Goal: Task Accomplishment & Management: Complete application form

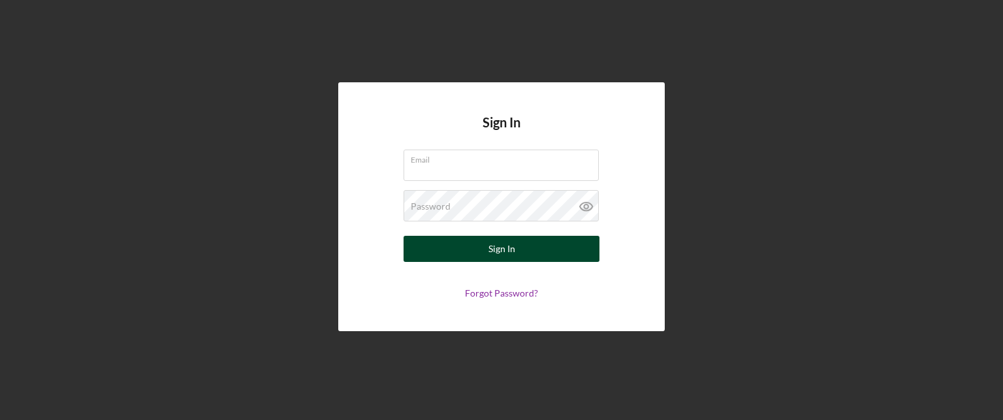
type input "[EMAIL_ADDRESS][DOMAIN_NAME]"
click at [527, 246] on button "Sign In" at bounding box center [502, 249] width 196 height 26
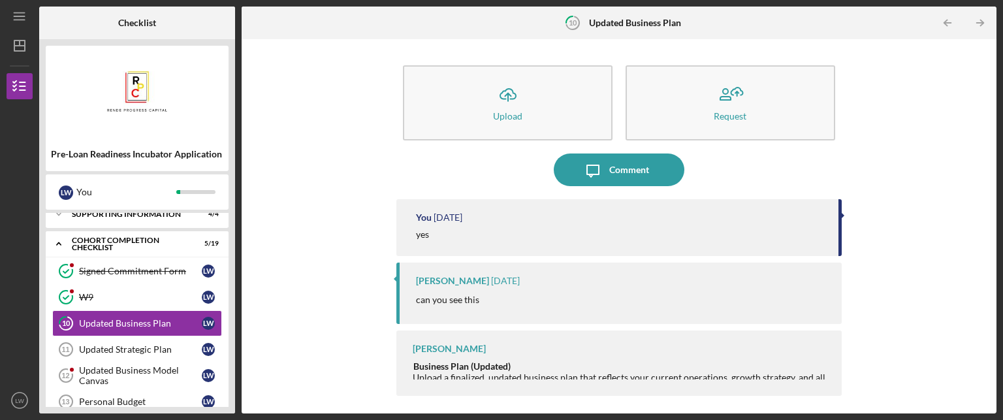
scroll to position [101, 0]
click at [138, 345] on div "Updated Strategic Plan" at bounding box center [140, 348] width 123 height 10
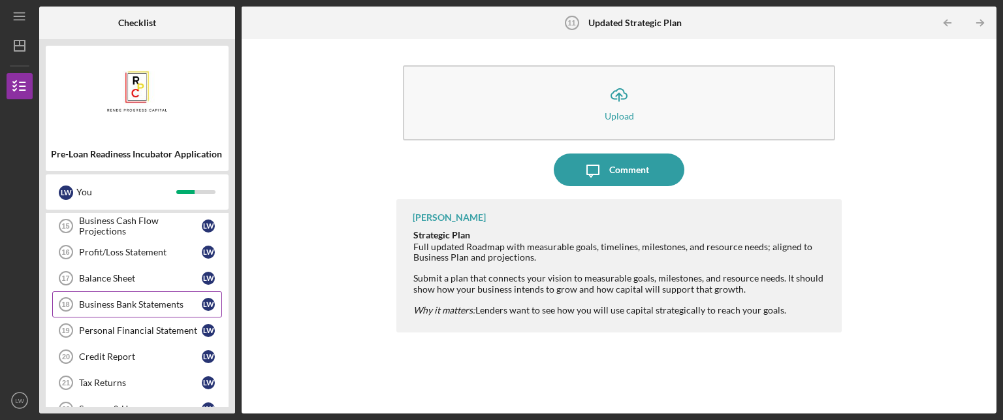
scroll to position [455, 0]
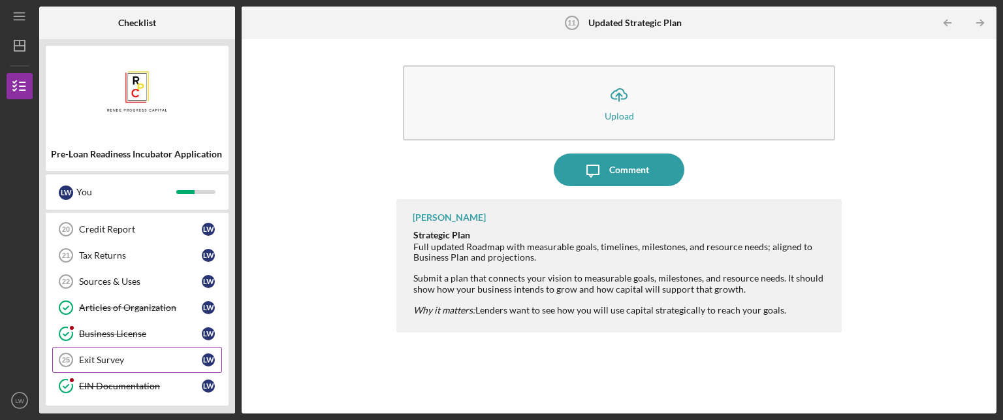
click at [155, 359] on div "Exit Survey" at bounding box center [140, 360] width 123 height 10
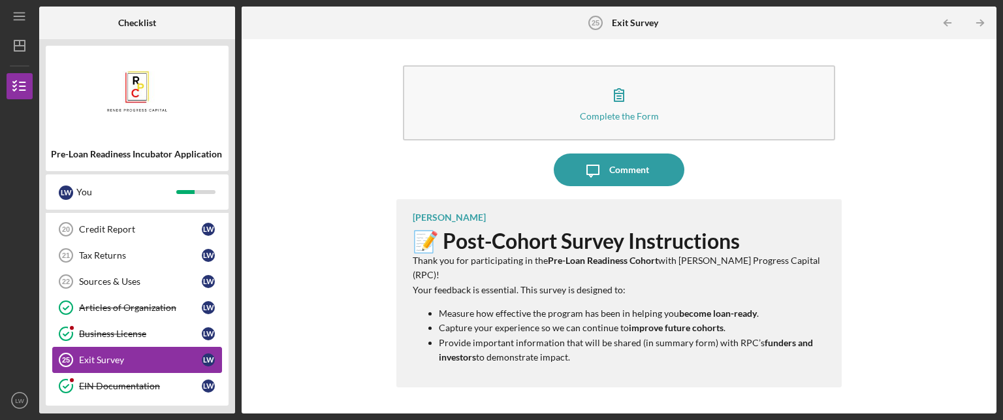
click at [175, 355] on div "Exit Survey" at bounding box center [140, 360] width 123 height 10
click at [547, 344] on p "Provide important information that will be shared (in summary form) with RPC’s …" at bounding box center [634, 350] width 390 height 29
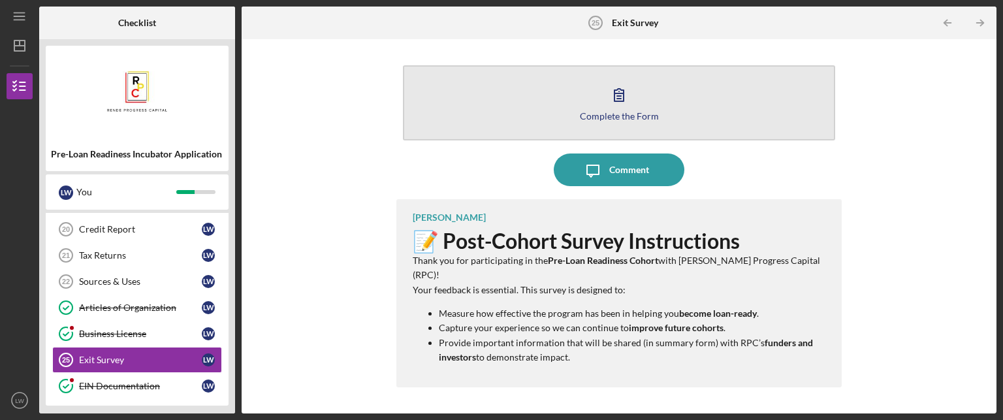
click at [624, 91] on icon "button" at bounding box center [619, 94] width 33 height 33
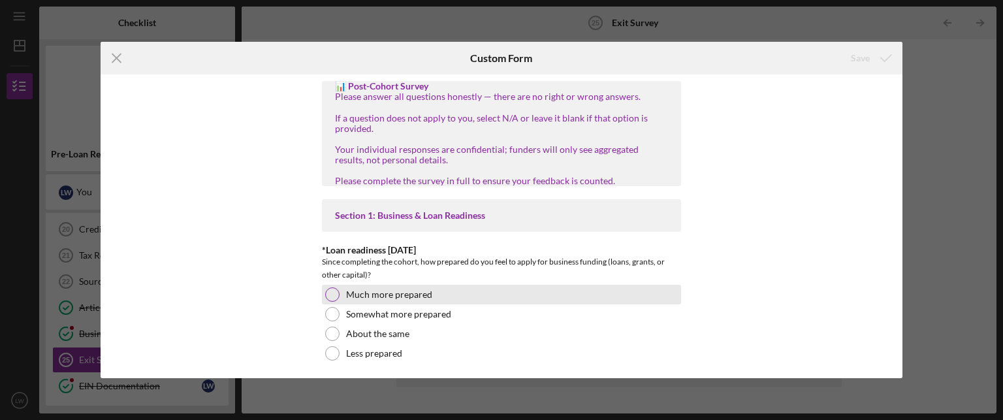
click at [334, 302] on div at bounding box center [332, 294] width 14 height 14
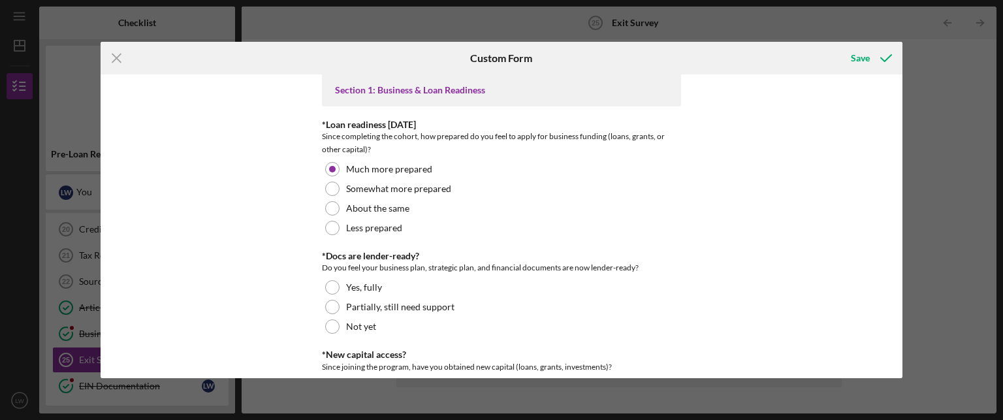
scroll to position [131, 0]
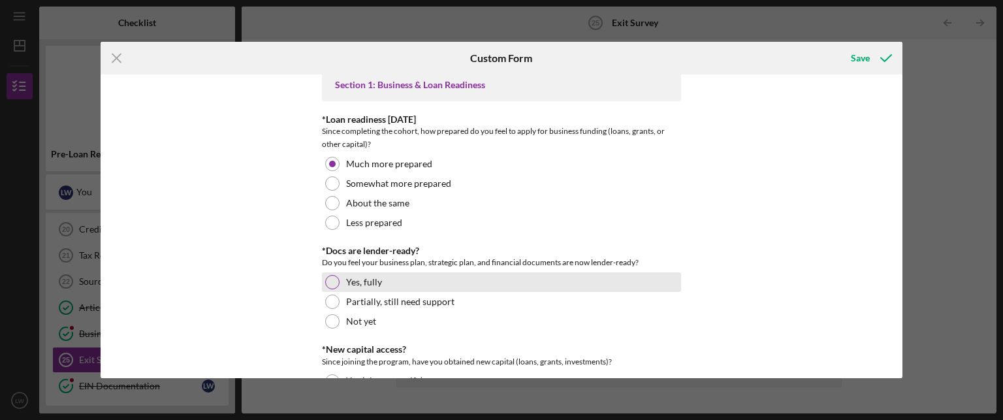
click at [332, 292] on div "Yes, fully" at bounding box center [501, 282] width 359 height 20
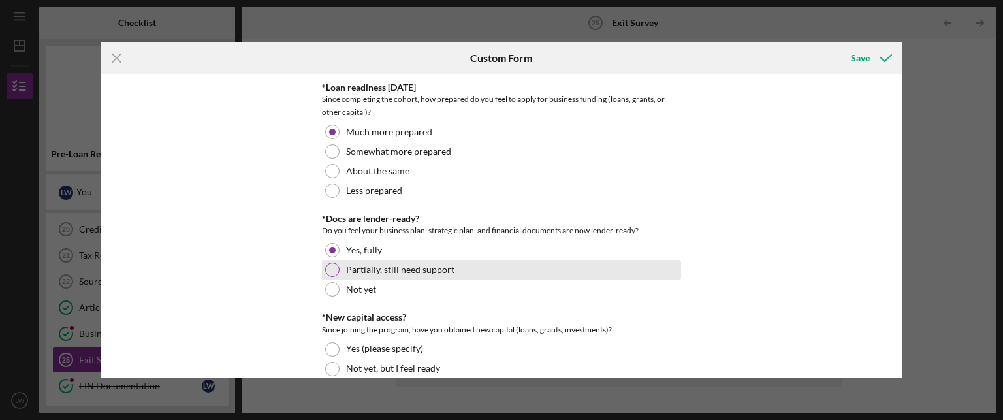
scroll to position [327, 0]
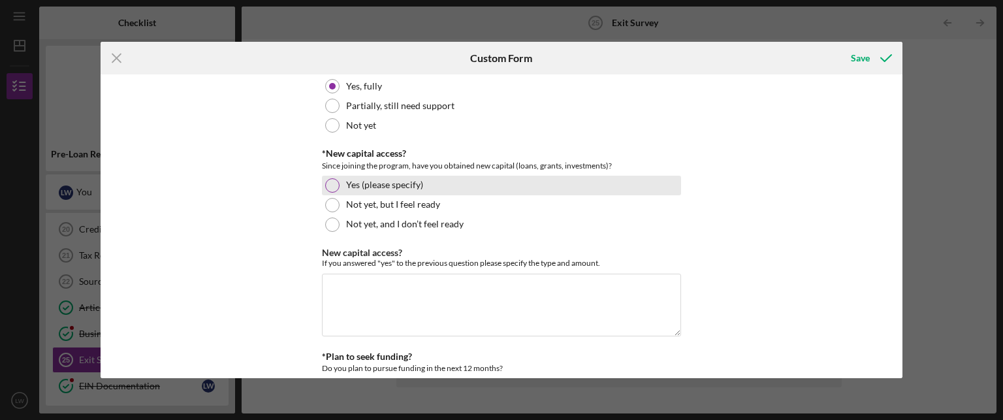
click at [332, 193] on div at bounding box center [332, 185] width 14 height 14
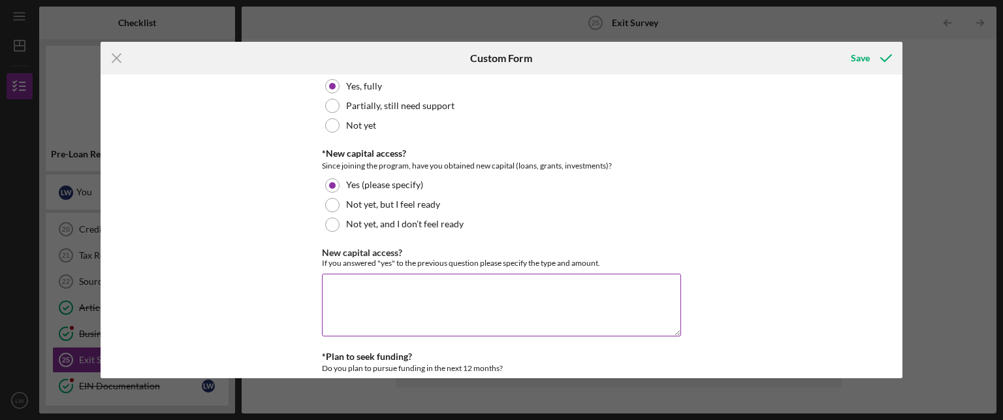
click at [372, 306] on textarea "New capital access?" at bounding box center [501, 305] width 359 height 63
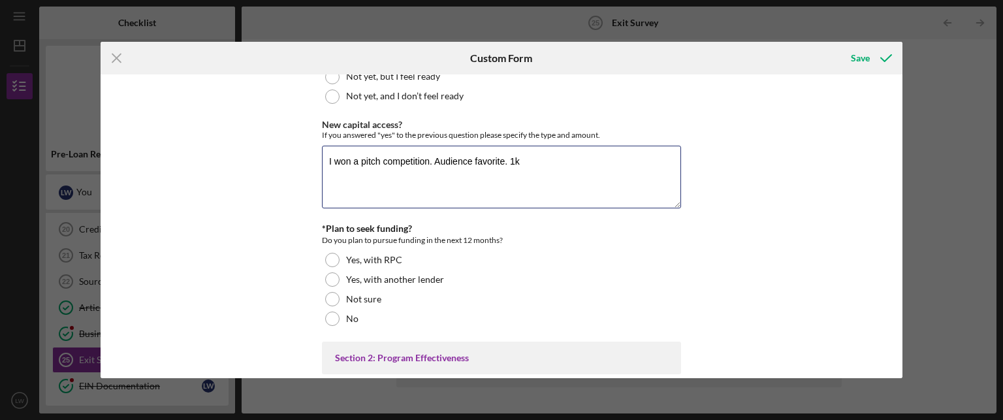
scroll to position [457, 0]
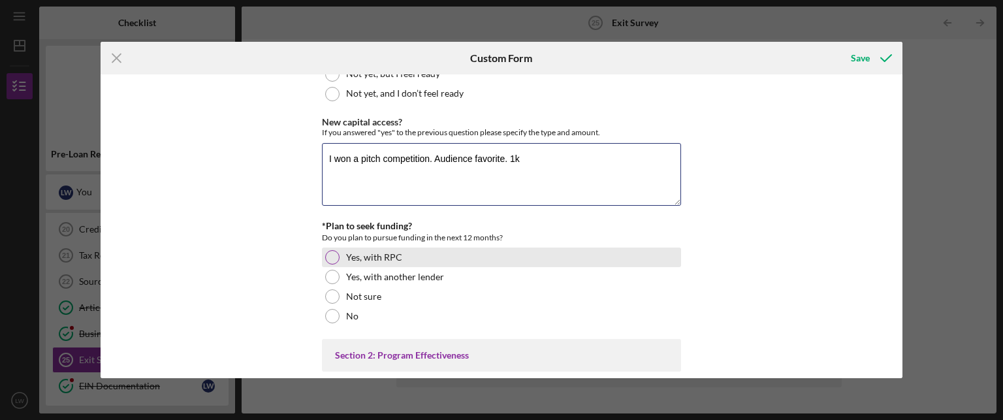
type textarea "I won a pitch competition. Audience favorite. 1k"
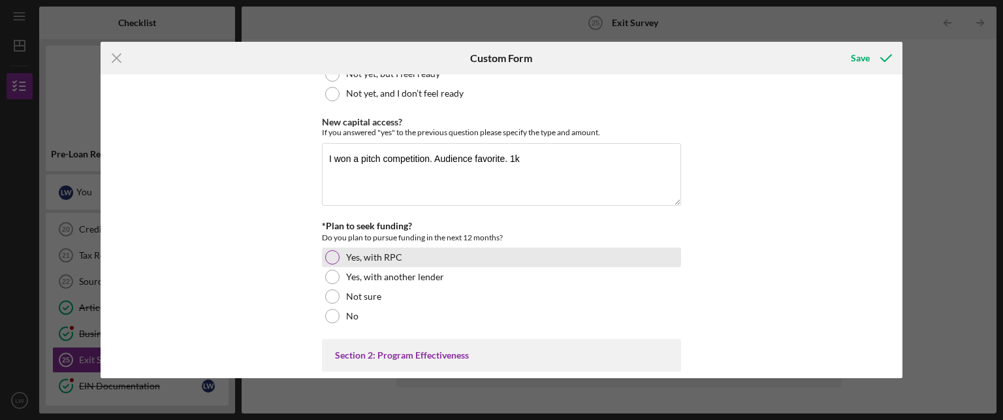
click at [332, 265] on div at bounding box center [332, 257] width 14 height 14
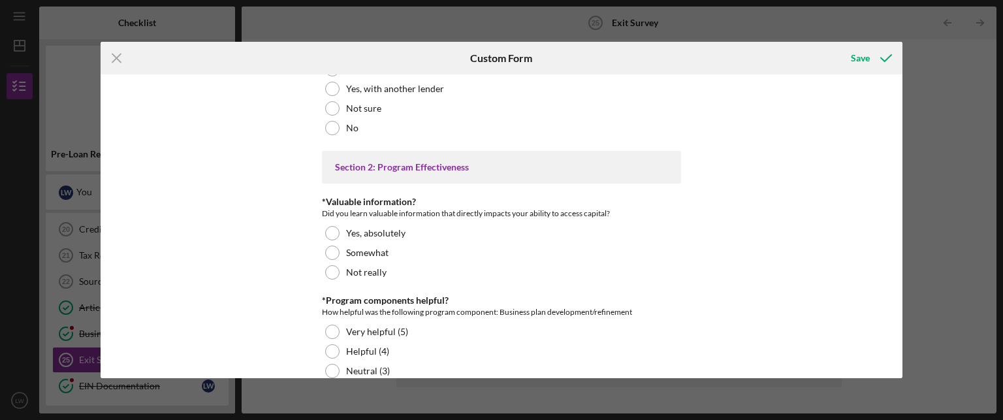
scroll to position [653, 0]
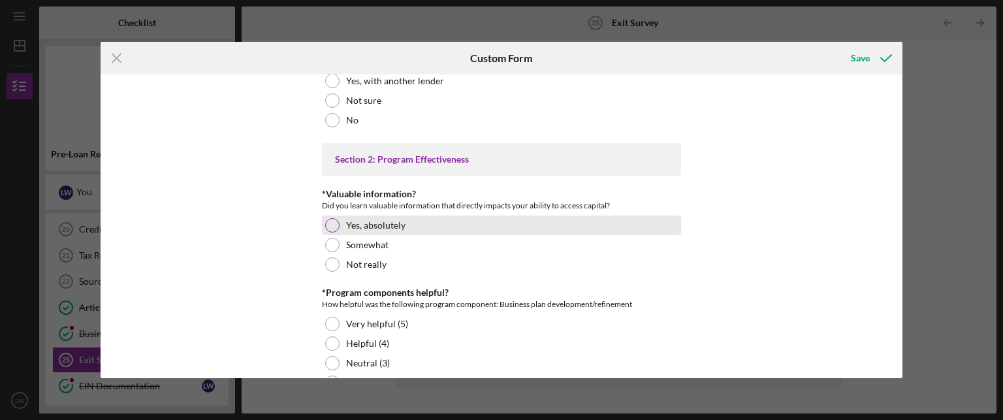
click at [333, 233] on div at bounding box center [332, 225] width 14 height 14
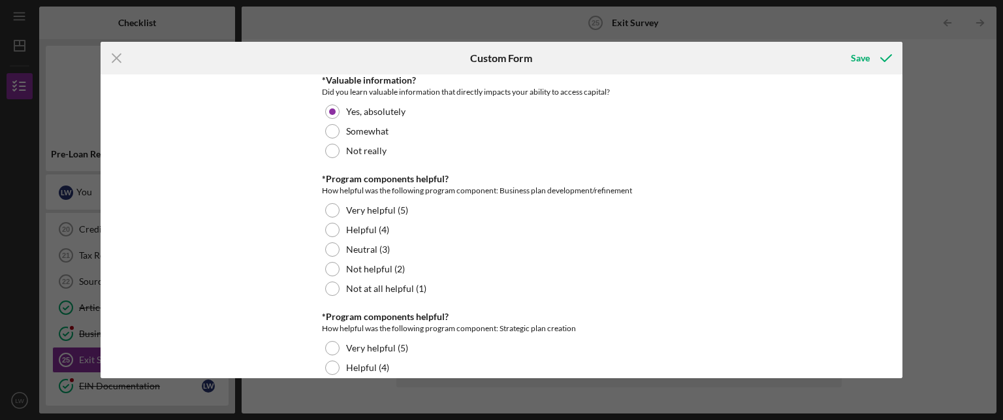
scroll to position [784, 0]
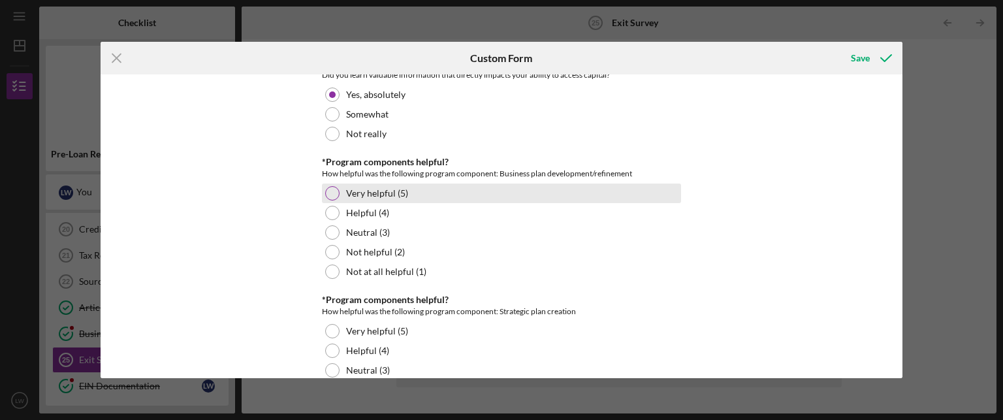
click at [331, 201] on div at bounding box center [332, 193] width 14 height 14
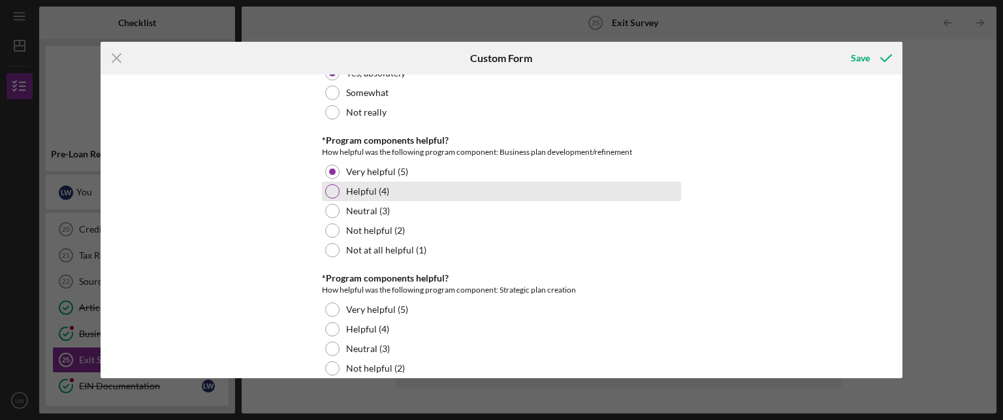
scroll to position [849, 0]
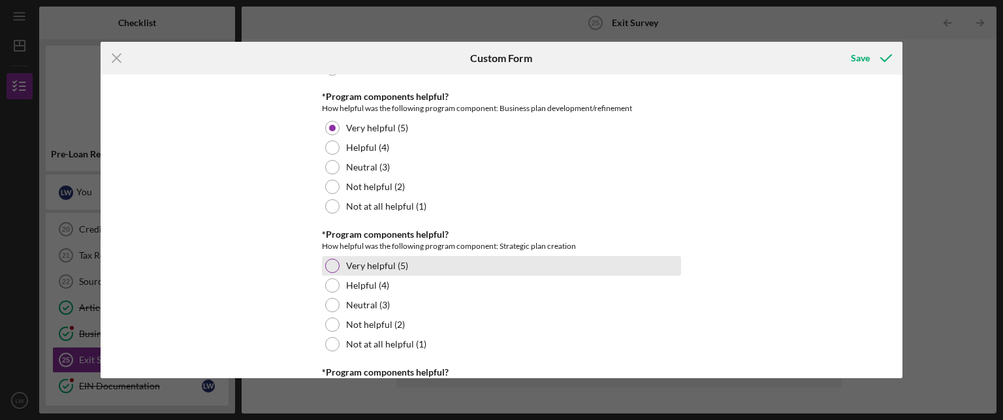
click at [325, 273] on div at bounding box center [332, 266] width 14 height 14
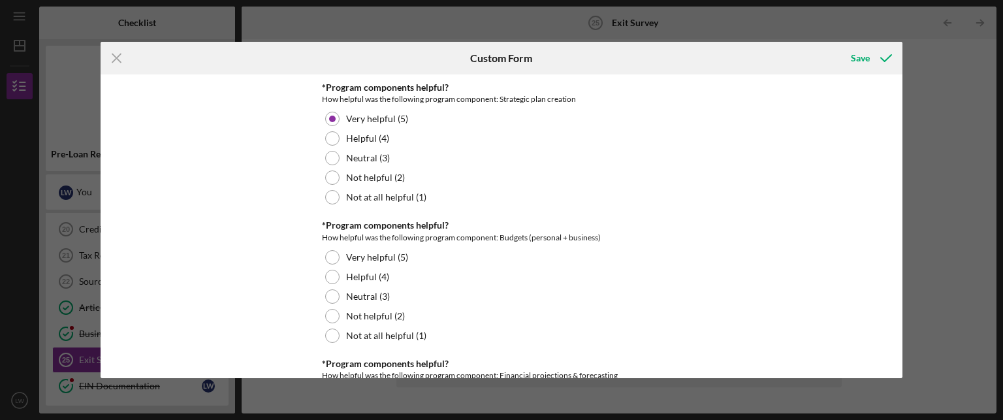
scroll to position [1045, 0]
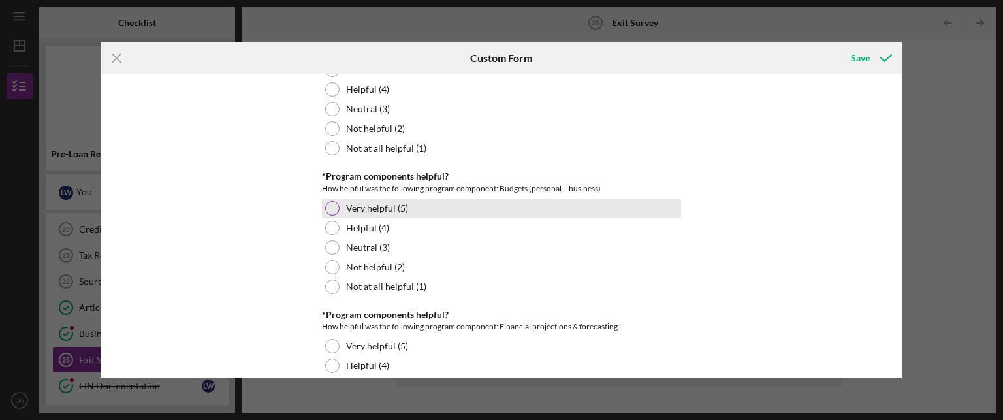
click at [336, 216] on div at bounding box center [332, 208] width 14 height 14
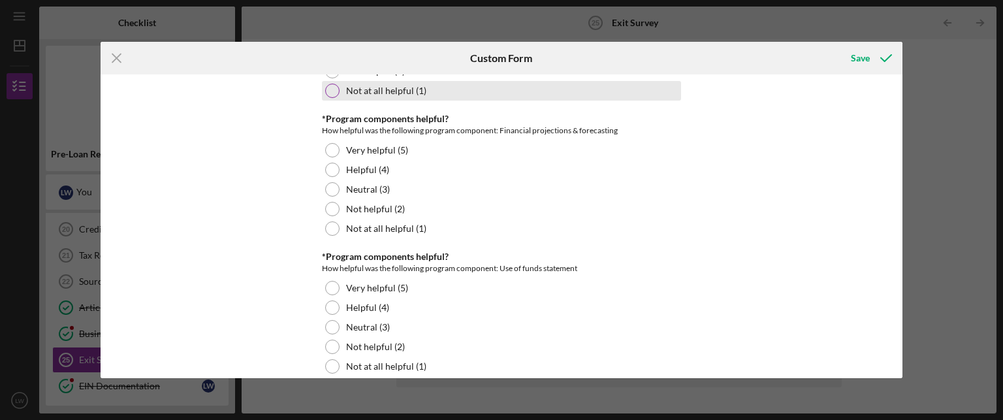
scroll to position [1241, 0]
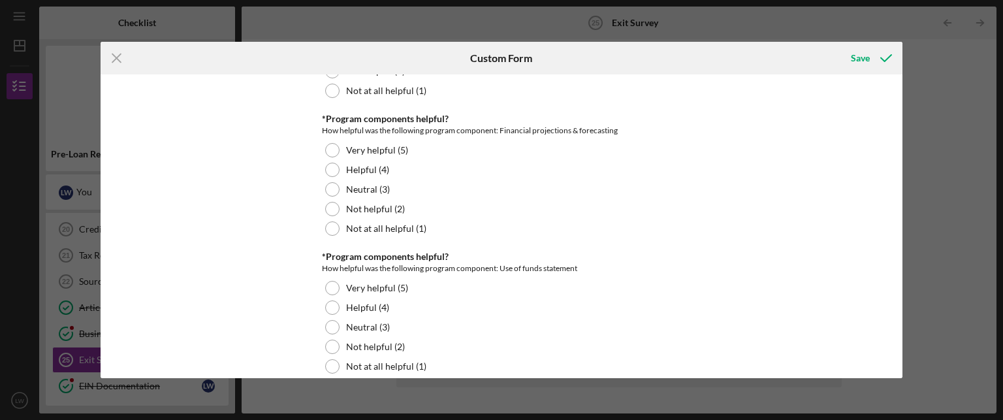
drag, startPoint x: 332, startPoint y: 171, endPoint x: 317, endPoint y: 177, distance: 16.1
click at [331, 157] on div at bounding box center [332, 150] width 14 height 14
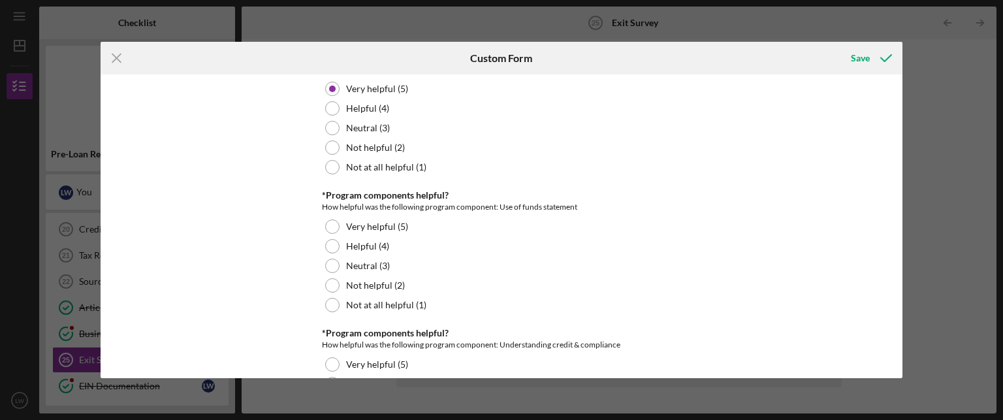
scroll to position [1306, 0]
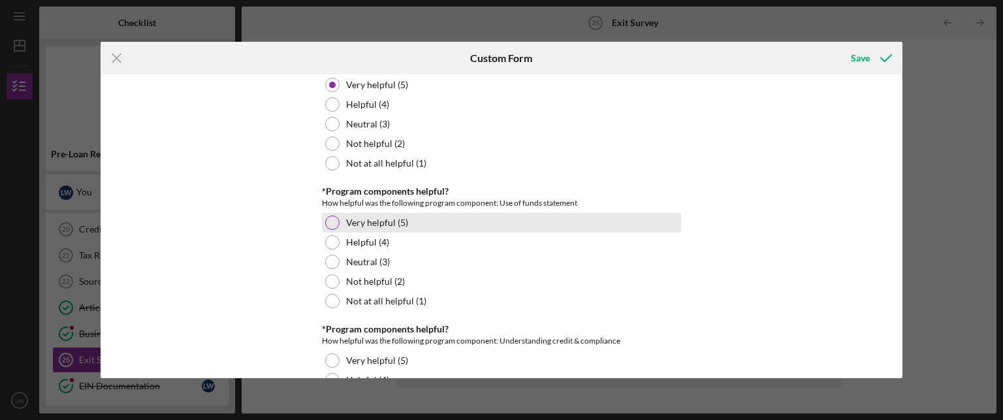
drag, startPoint x: 334, startPoint y: 244, endPoint x: 324, endPoint y: 244, distance: 10.5
click at [334, 230] on div at bounding box center [332, 223] width 14 height 14
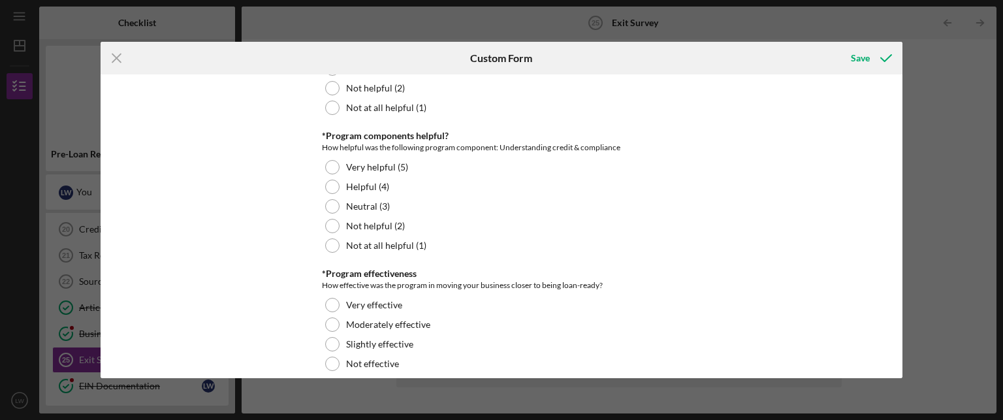
scroll to position [1502, 0]
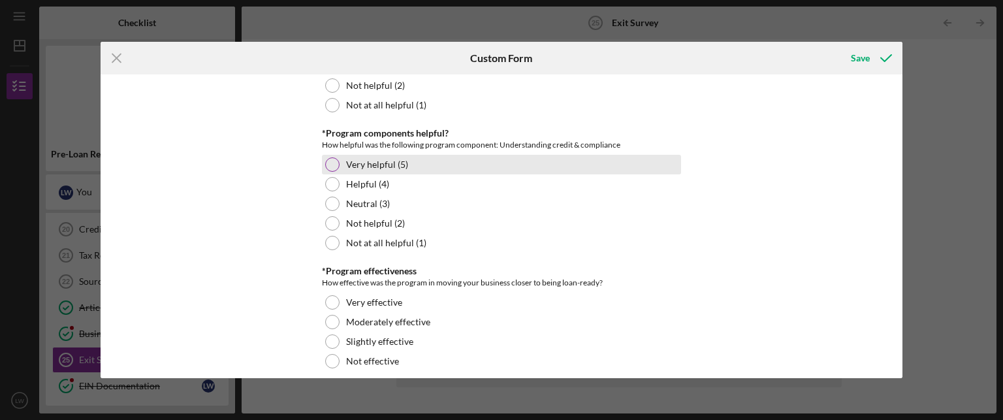
click at [332, 172] on div at bounding box center [332, 164] width 14 height 14
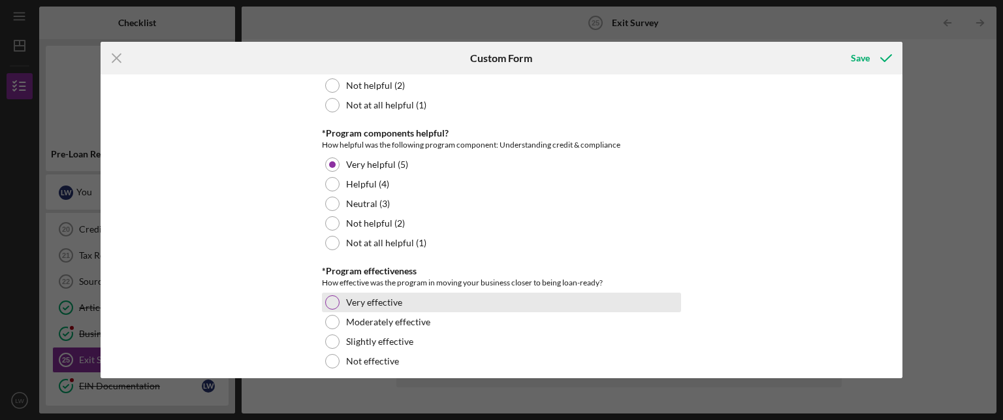
click at [325, 310] on div at bounding box center [332, 302] width 14 height 14
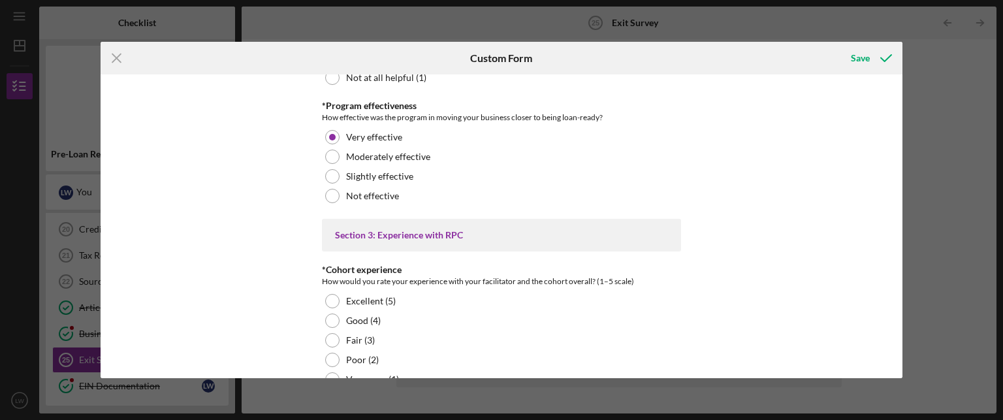
scroll to position [1763, 0]
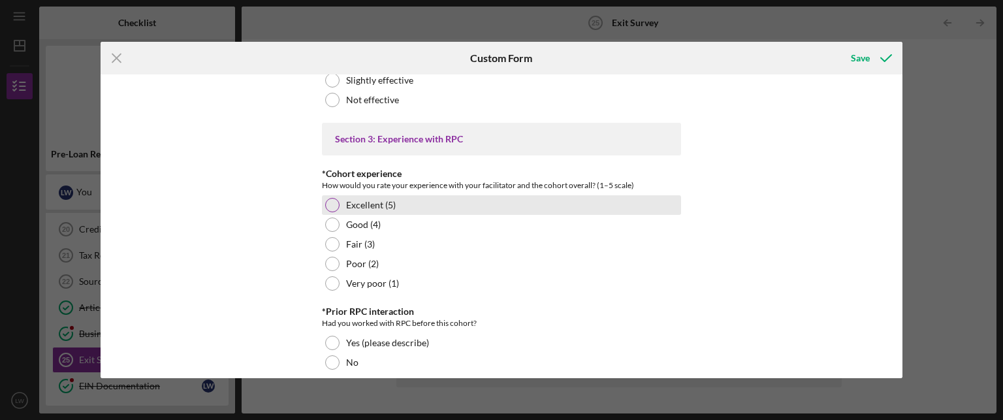
click at [323, 215] on div "Excellent (5)" at bounding box center [501, 205] width 359 height 20
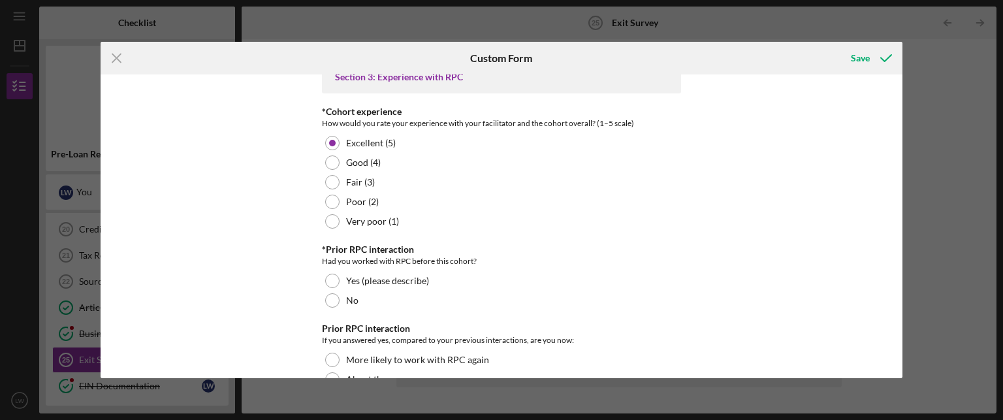
scroll to position [1829, 0]
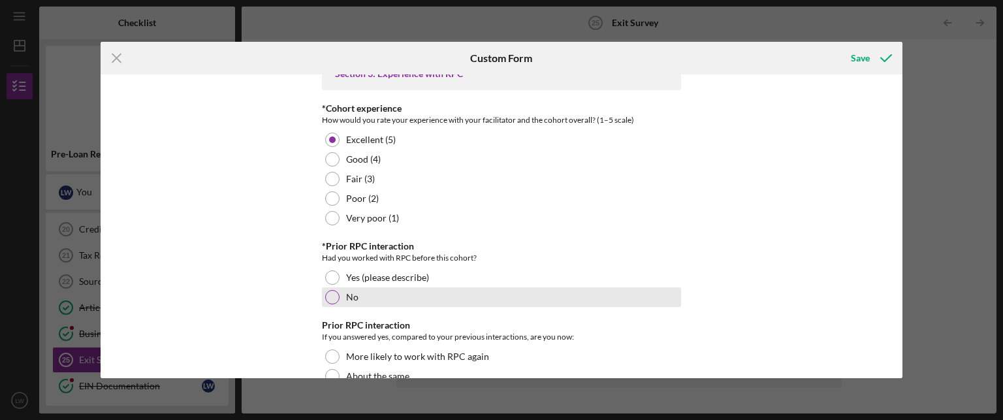
click at [334, 304] on div at bounding box center [332, 297] width 14 height 14
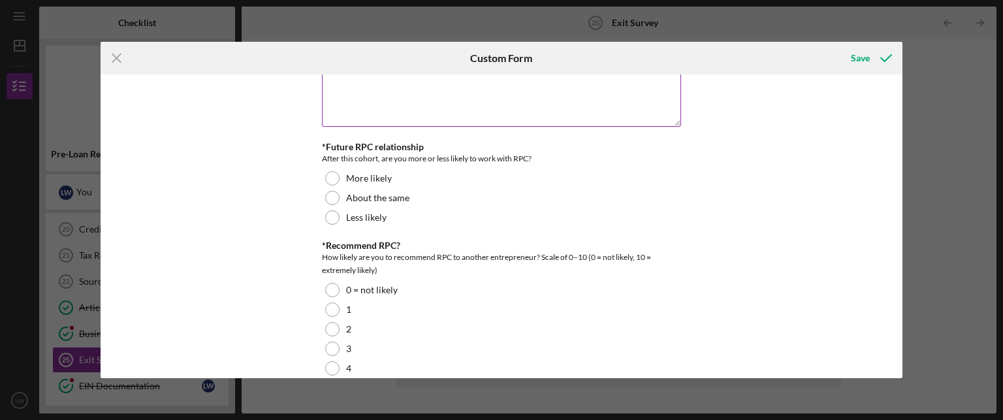
scroll to position [2221, 0]
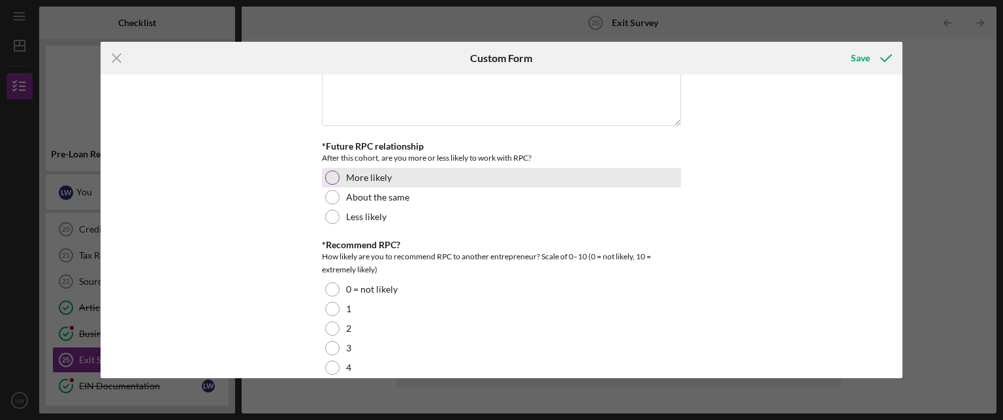
click at [330, 185] on div at bounding box center [332, 177] width 14 height 14
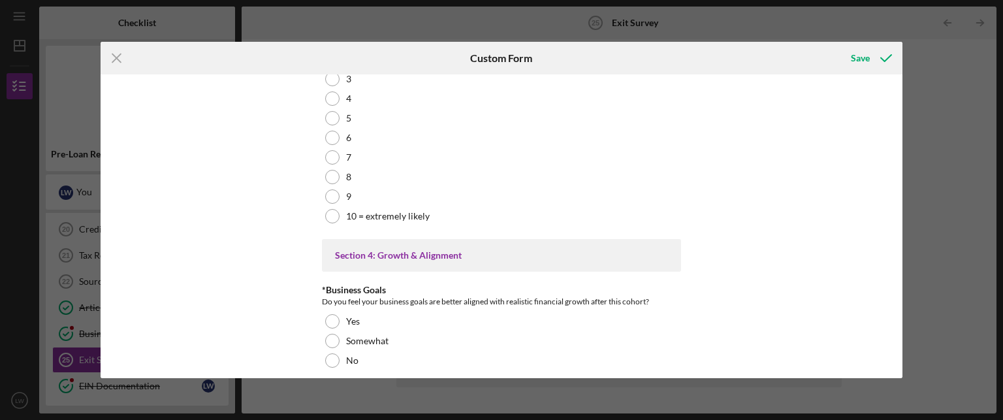
scroll to position [2482, 0]
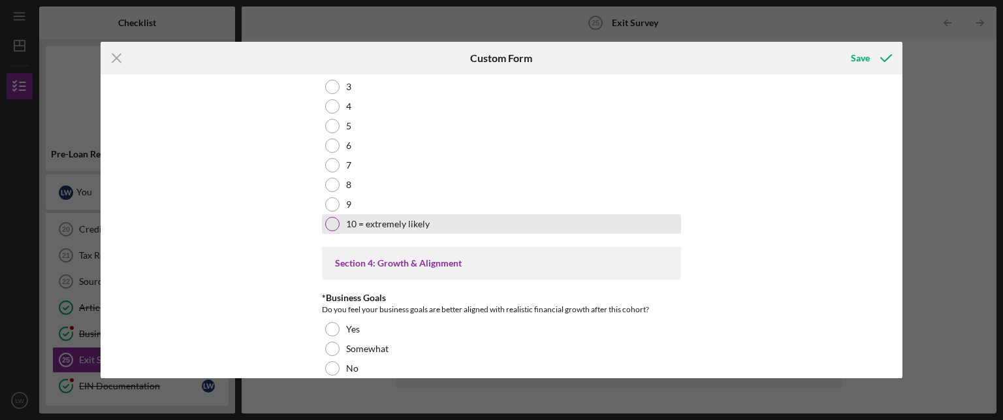
click at [331, 231] on div at bounding box center [332, 224] width 14 height 14
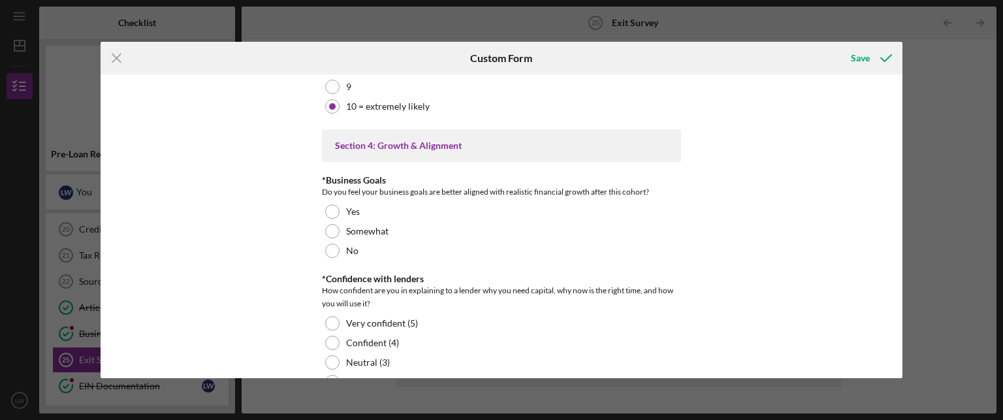
scroll to position [2613, 0]
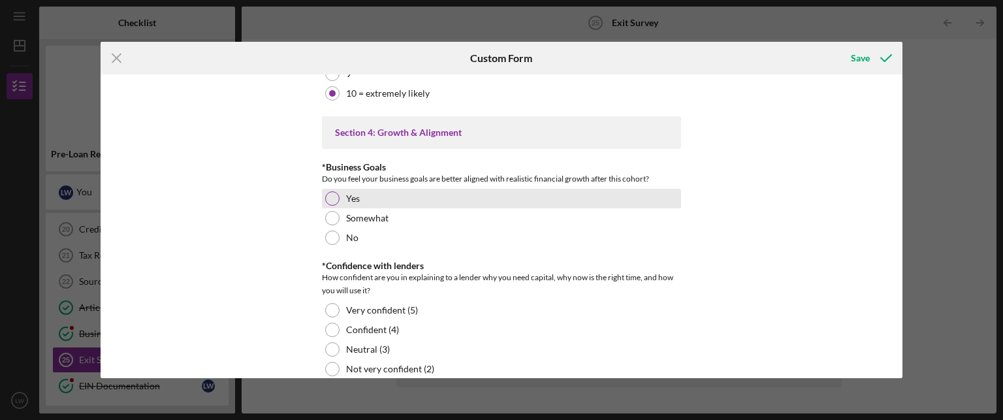
click at [330, 206] on div at bounding box center [332, 198] width 14 height 14
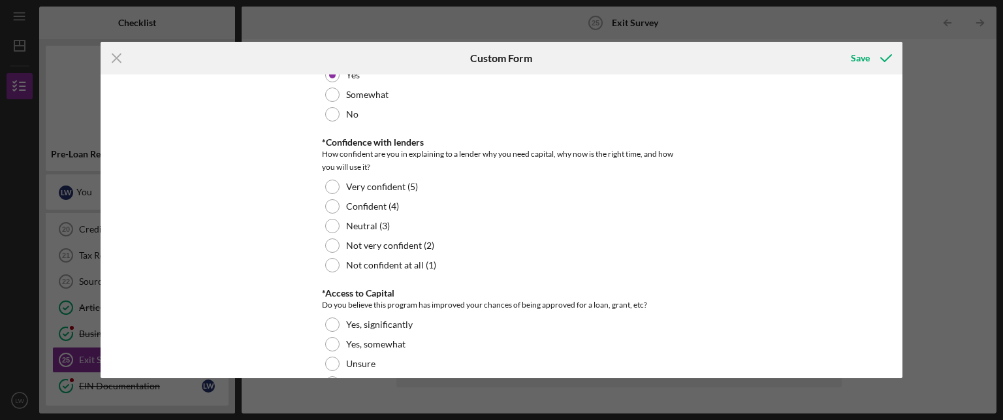
scroll to position [2743, 0]
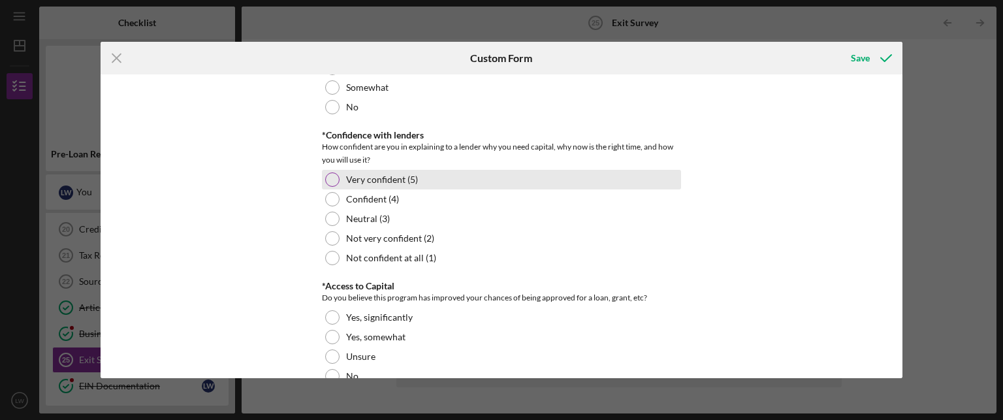
click at [331, 187] on div at bounding box center [332, 179] width 14 height 14
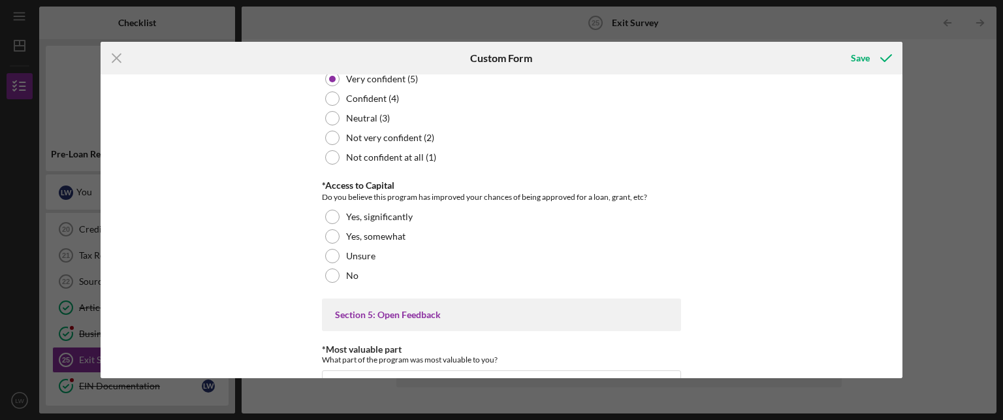
scroll to position [2874, 0]
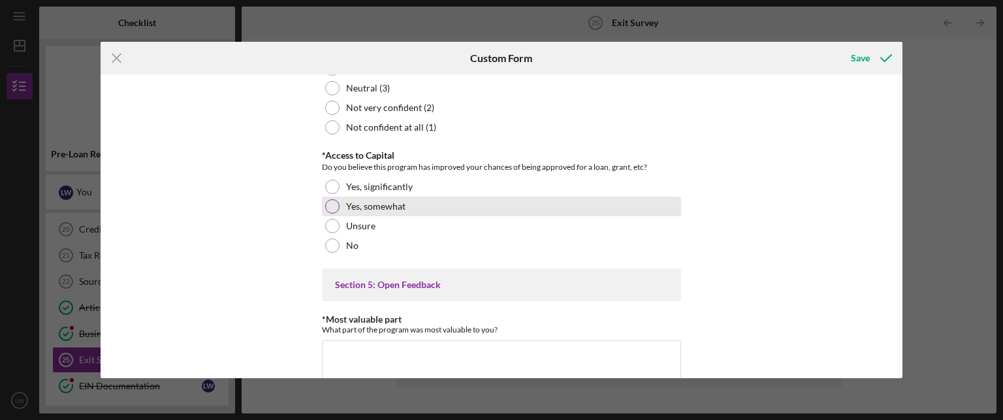
click at [326, 216] on div "Yes, somewhat" at bounding box center [501, 207] width 359 height 20
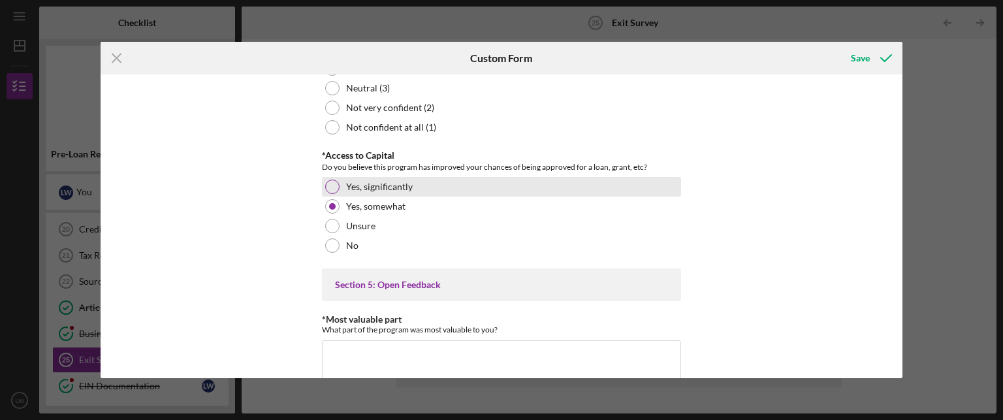
click at [328, 194] on div at bounding box center [332, 187] width 14 height 14
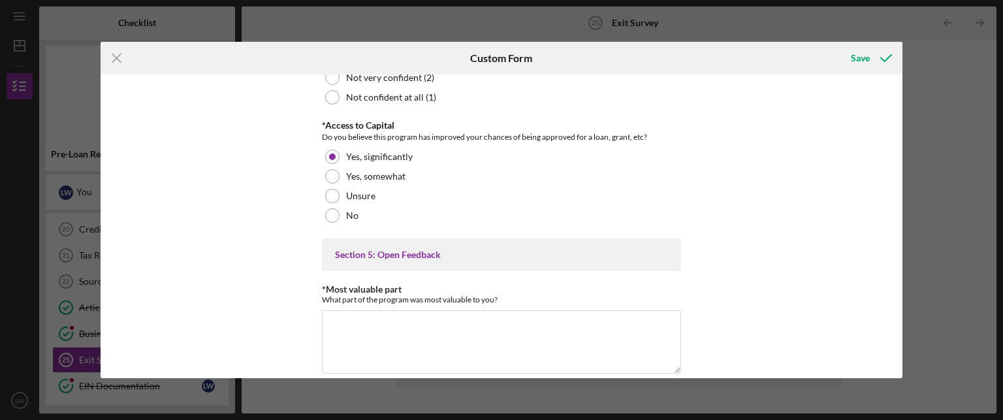
scroll to position [3004, 0]
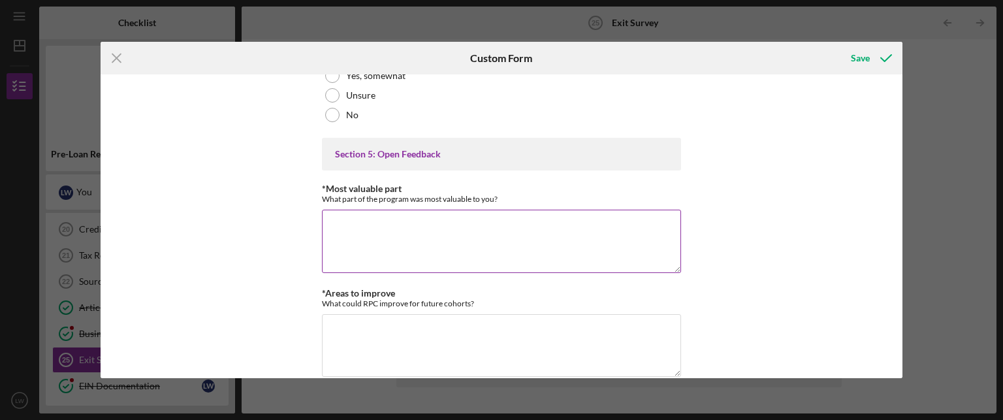
click at [350, 246] on textarea "*Most valuable part" at bounding box center [501, 241] width 359 height 63
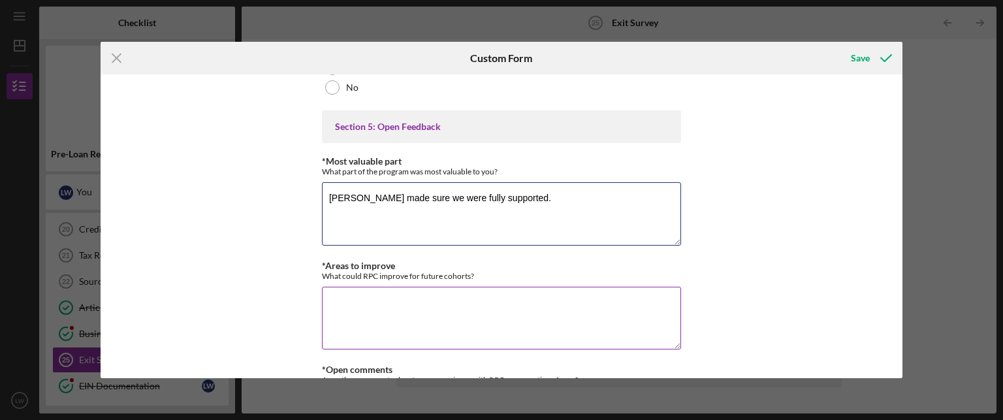
scroll to position [3070, 0]
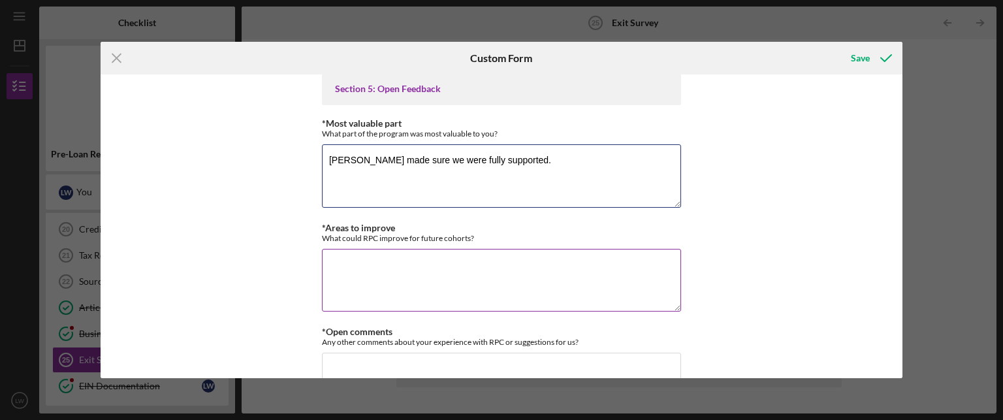
type textarea "[PERSON_NAME] made sure we were fully supported."
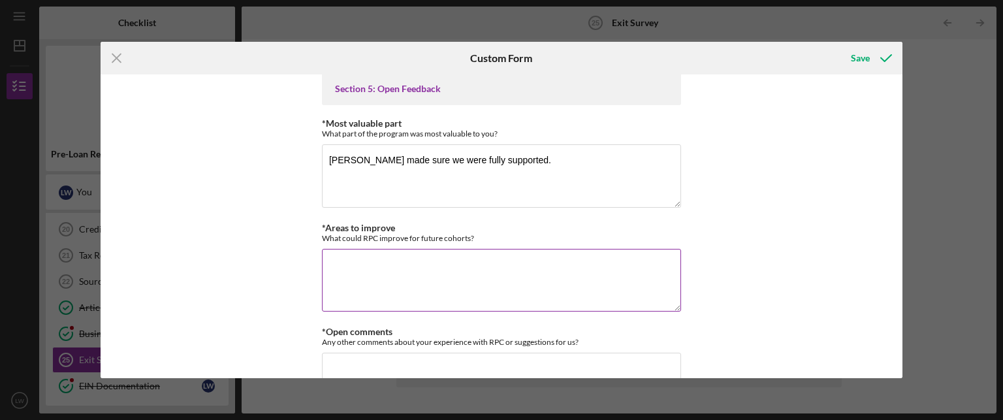
click at [391, 306] on textarea "*Areas to improve" at bounding box center [501, 280] width 359 height 63
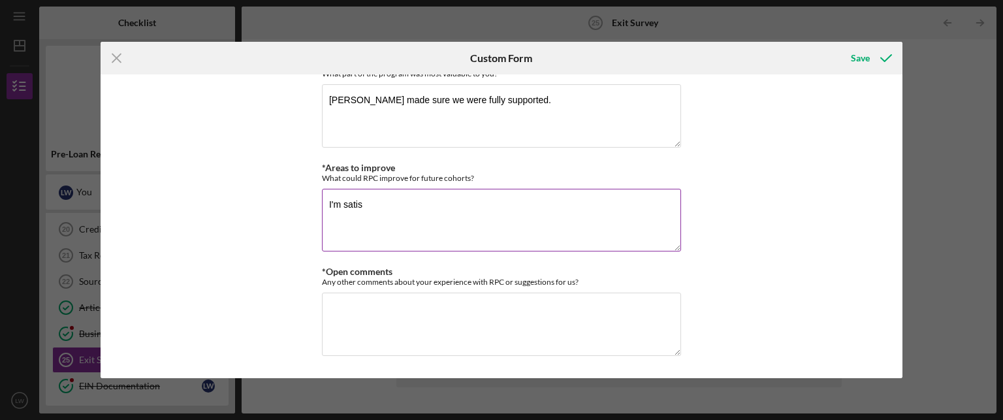
scroll to position [3135, 0]
type textarea "I'm satisfied."
click at [396, 326] on textarea "*Open comments" at bounding box center [501, 324] width 359 height 63
type textarea "NA"
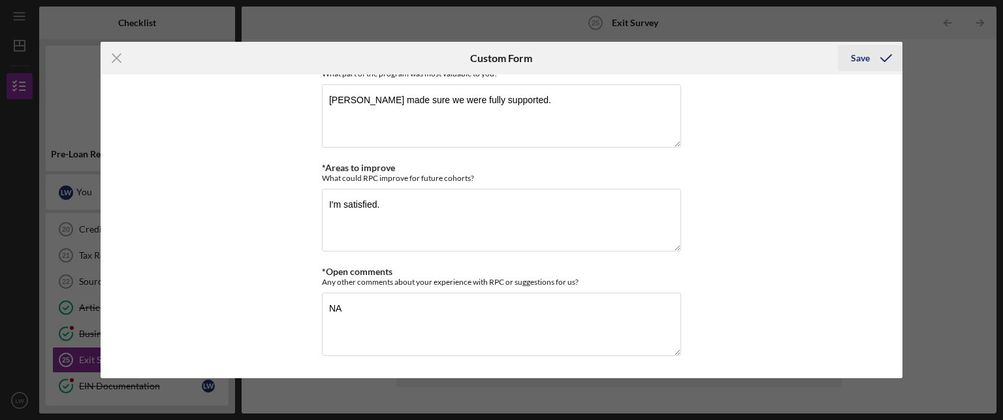
click at [865, 54] on div "Save" at bounding box center [860, 58] width 19 height 26
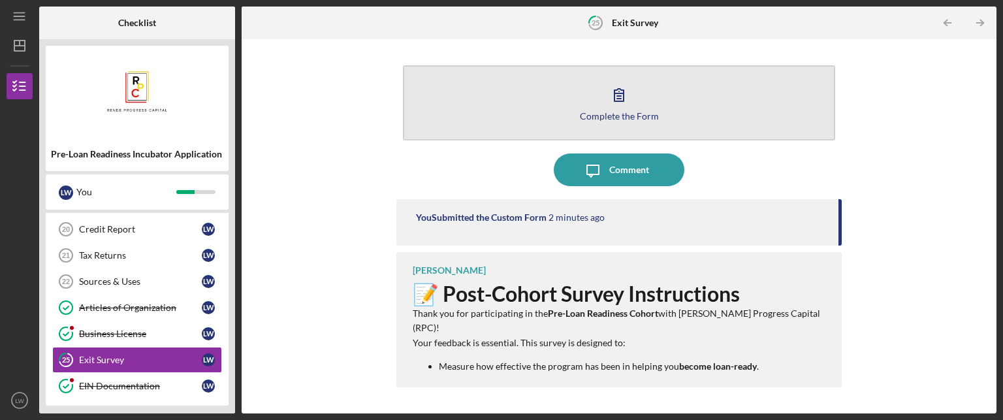
click at [611, 103] on icon "button" at bounding box center [619, 94] width 33 height 33
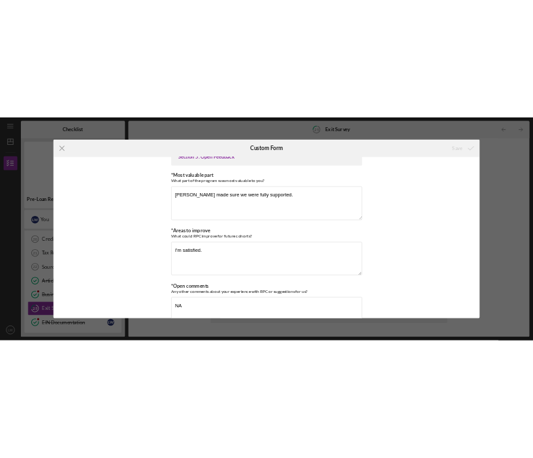
scroll to position [3149, 0]
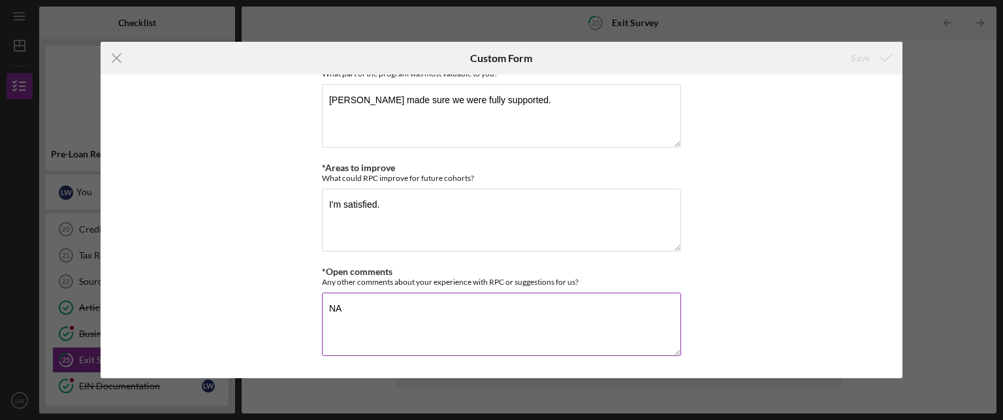
click at [538, 328] on textarea "NA" at bounding box center [501, 324] width 359 height 63
type textarea "NA"
click at [885, 58] on icon "submit" at bounding box center [886, 58] width 33 height 33
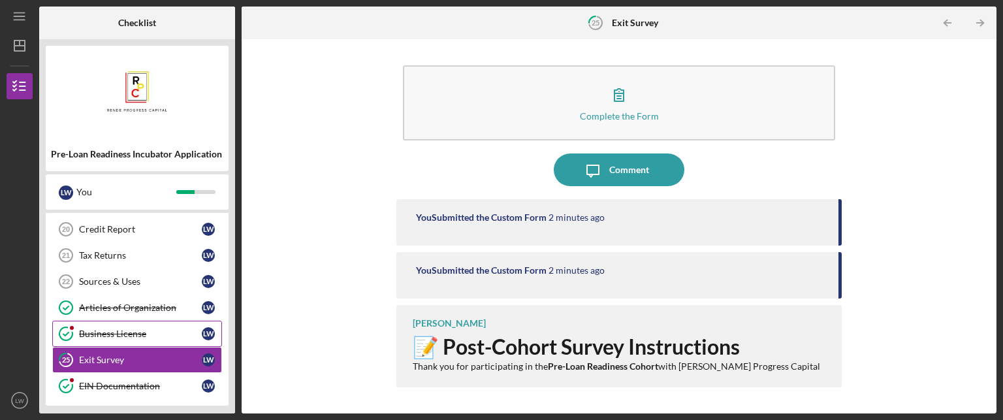
click at [113, 332] on div "Business License" at bounding box center [140, 334] width 123 height 10
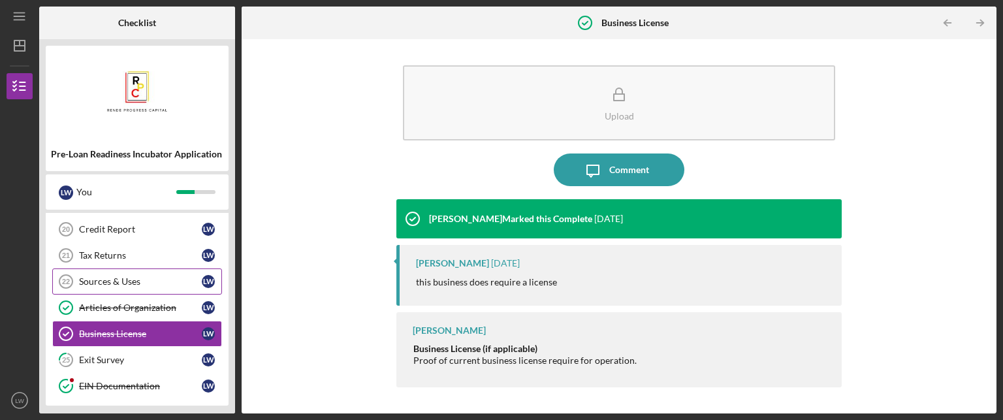
click at [157, 277] on div "Sources & Uses" at bounding box center [140, 281] width 123 height 10
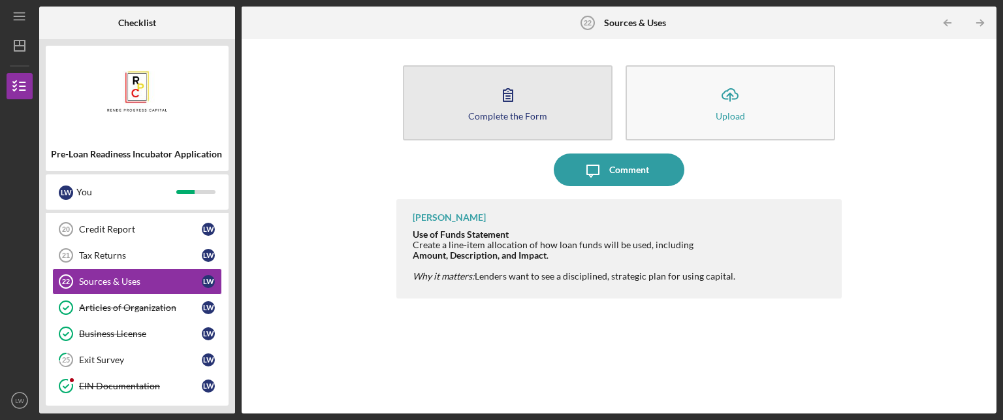
click at [516, 90] on icon "button" at bounding box center [508, 94] width 33 height 33
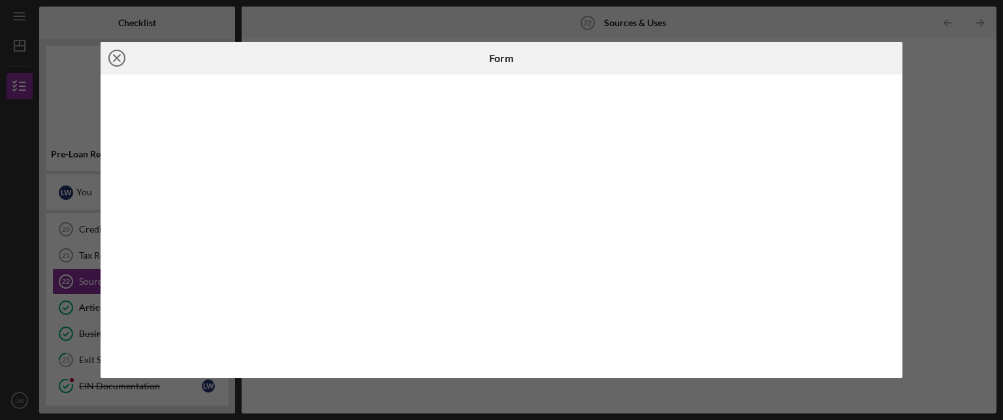
click at [120, 54] on icon "Icon/Close" at bounding box center [117, 58] width 33 height 33
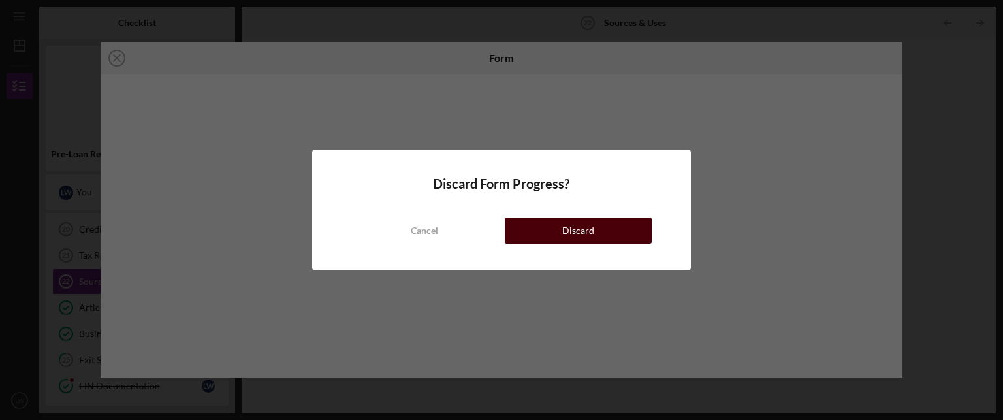
click at [559, 224] on button "Discard" at bounding box center [578, 230] width 147 height 26
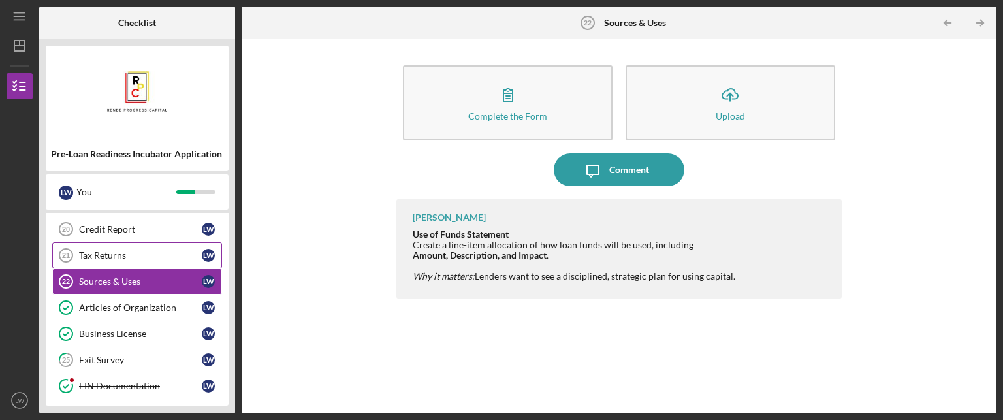
click at [142, 250] on div "Tax Returns" at bounding box center [140, 255] width 123 height 10
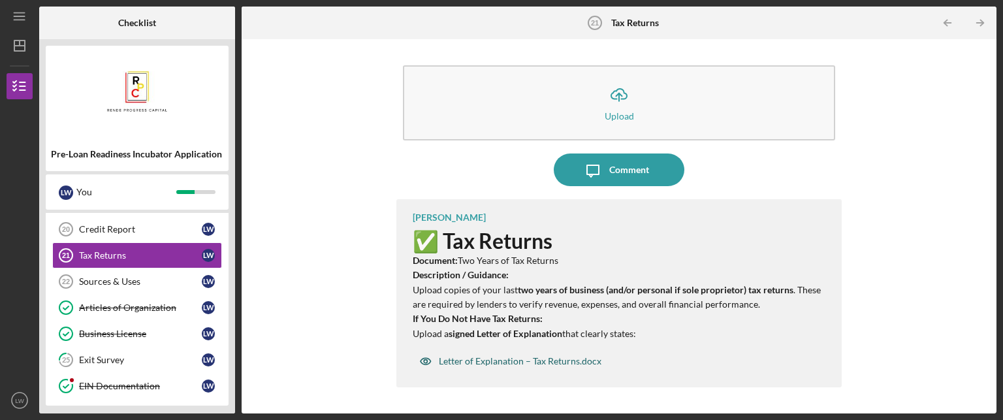
click at [517, 362] on div "Letter of Explanation – Tax Returns.docx" at bounding box center [520, 361] width 163 height 10
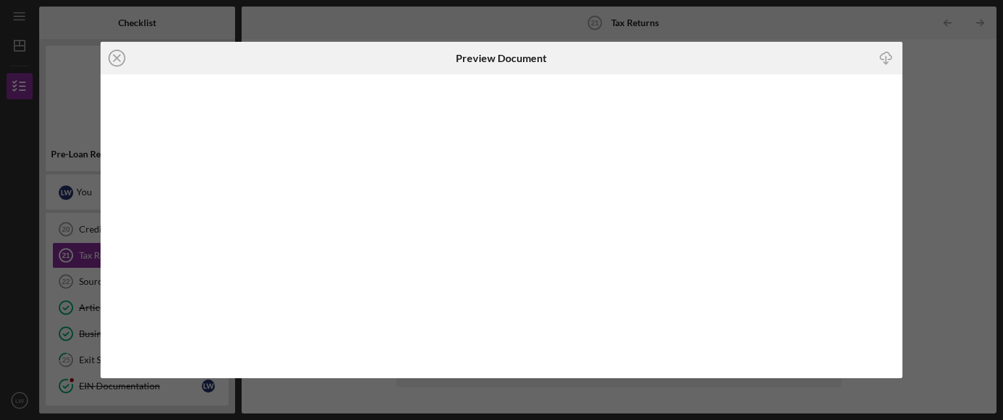
click at [885, 58] on icon "Icon/Download" at bounding box center [886, 58] width 29 height 29
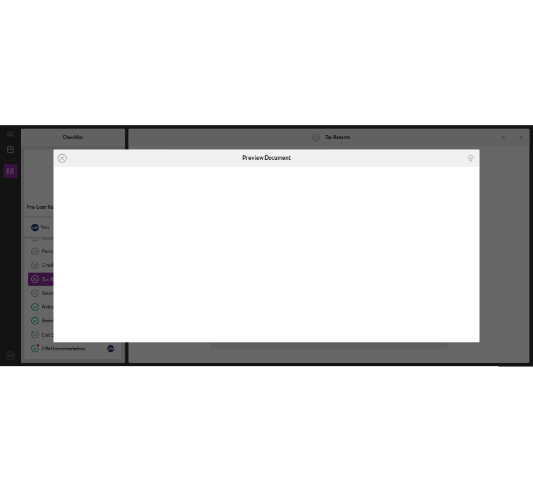
scroll to position [421, 0]
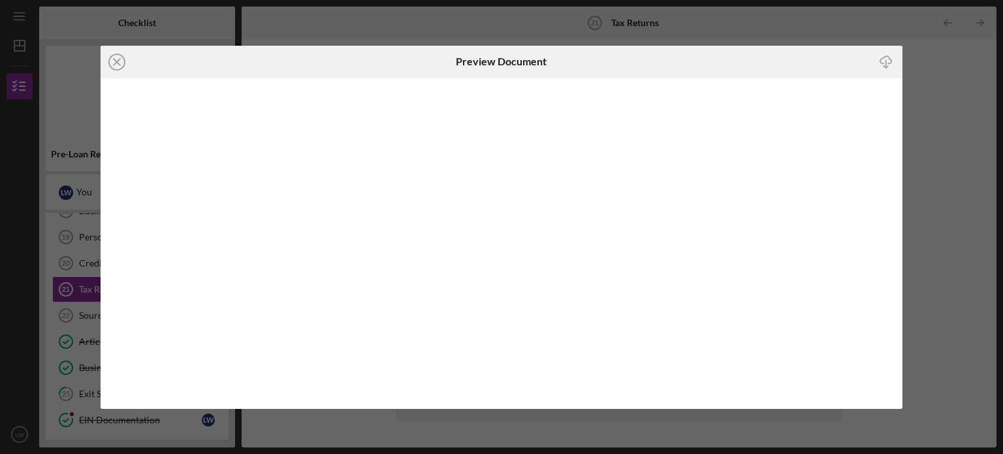
click at [964, 96] on div "Icon/Close Preview Document Icon/Download" at bounding box center [501, 227] width 1003 height 454
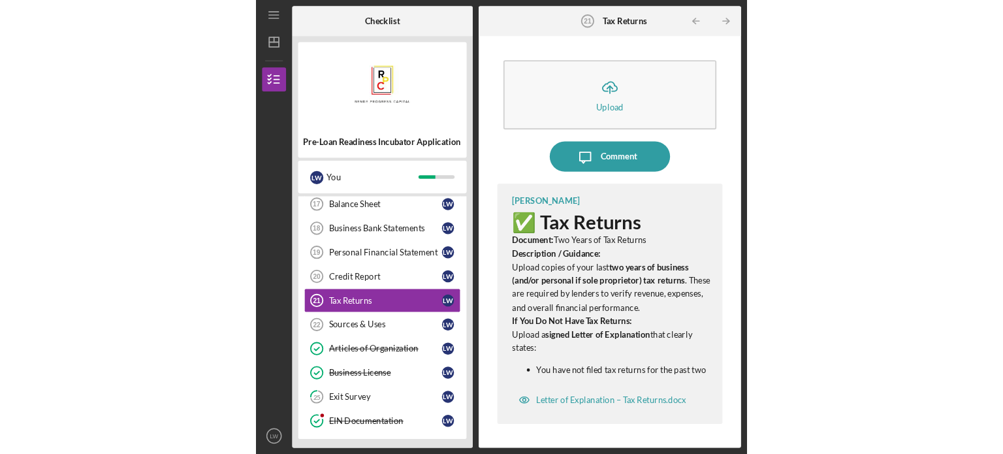
scroll to position [382, 0]
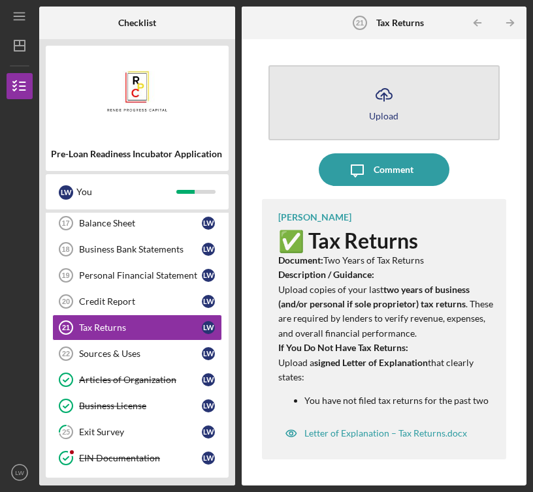
click at [384, 99] on line "button" at bounding box center [384, 97] width 0 height 8
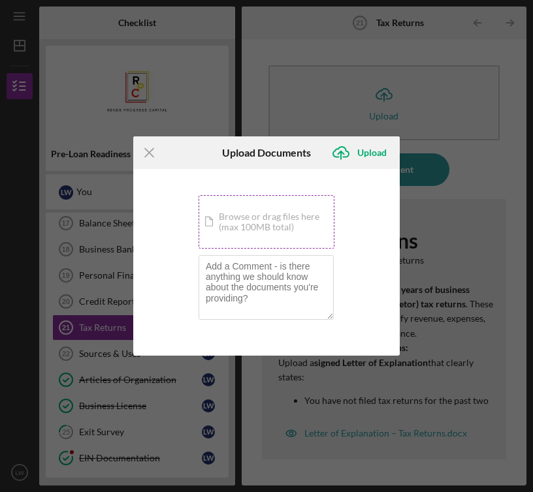
click at [256, 214] on div "Icon/Document Browse or drag files here (max 100MB total) Tap to choose files o…" at bounding box center [267, 222] width 136 height 54
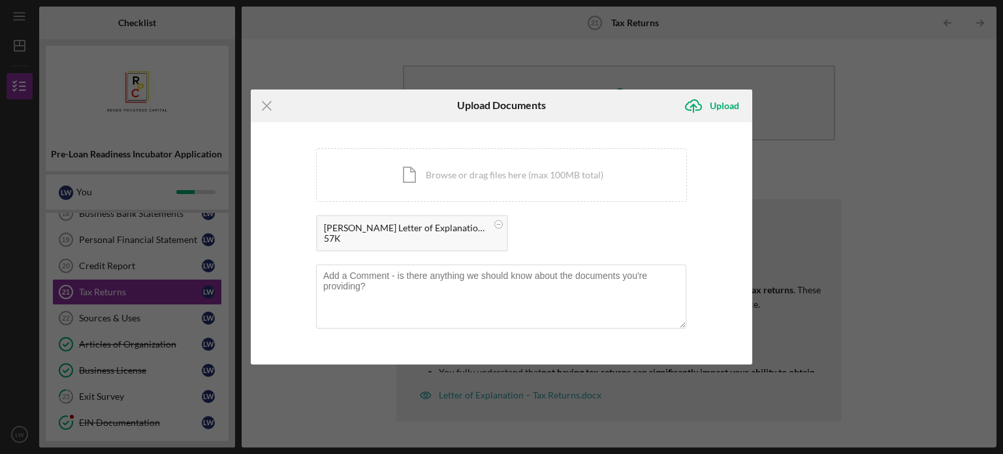
scroll to position [421, 0]
click at [727, 105] on div "Upload" at bounding box center [724, 106] width 29 height 26
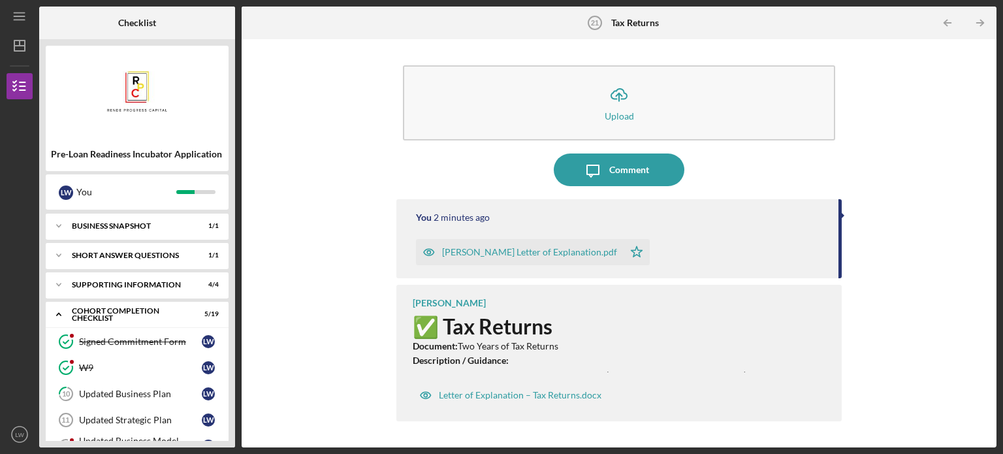
scroll to position [355, 0]
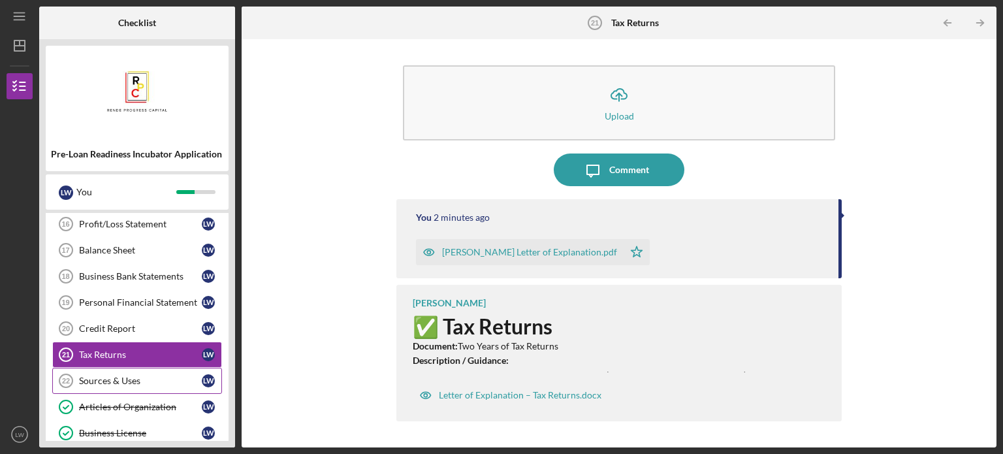
click at [150, 376] on div "Sources & Uses" at bounding box center [140, 381] width 123 height 10
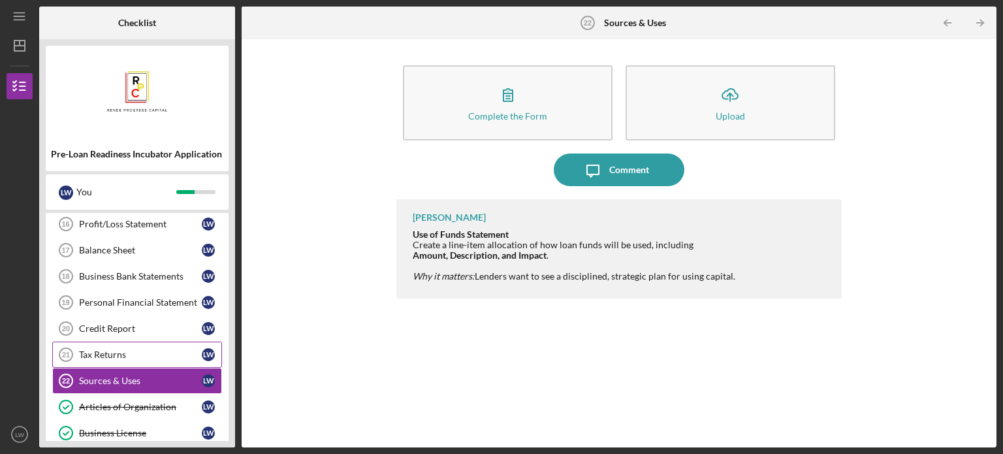
click at [140, 351] on div "Tax Returns" at bounding box center [140, 354] width 123 height 10
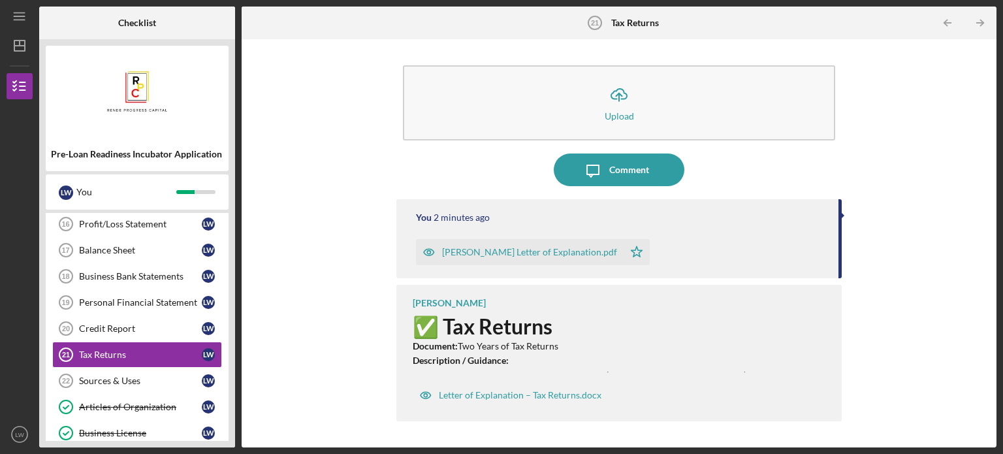
drag, startPoint x: 839, startPoint y: 245, endPoint x: 846, endPoint y: 287, distance: 43.0
click at [846, 287] on div "Icon/Upload Upload Icon/Message Comment You 2 minutes ago [PERSON_NAME] Letter …" at bounding box center [619, 243] width 742 height 395
click at [892, 161] on div "Icon/Upload Upload Icon/Message Comment You 2 minutes ago [PERSON_NAME] Letter …" at bounding box center [619, 243] width 742 height 395
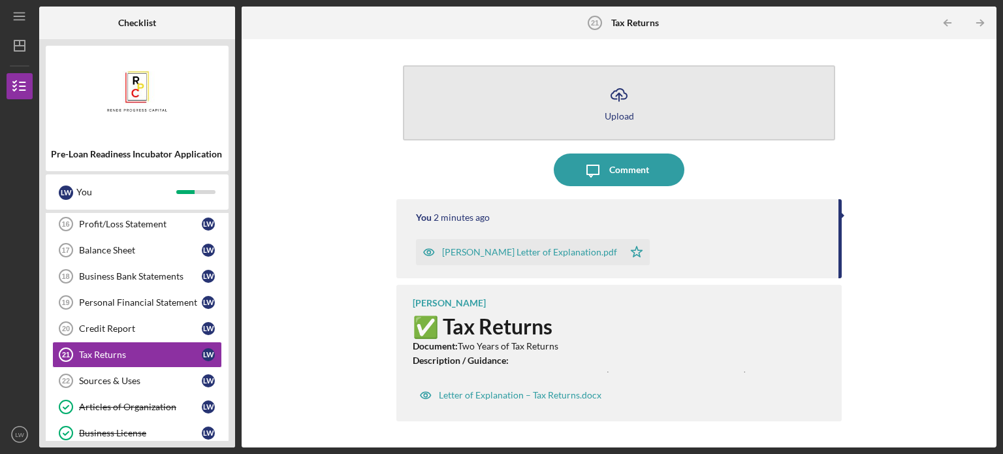
click at [626, 111] on div "Upload" at bounding box center [619, 116] width 29 height 10
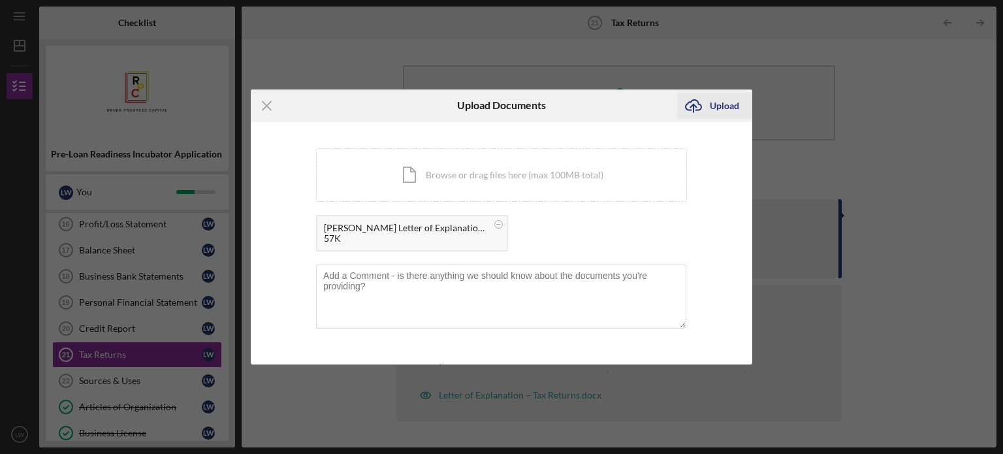
click at [733, 105] on div "Upload" at bounding box center [724, 106] width 29 height 26
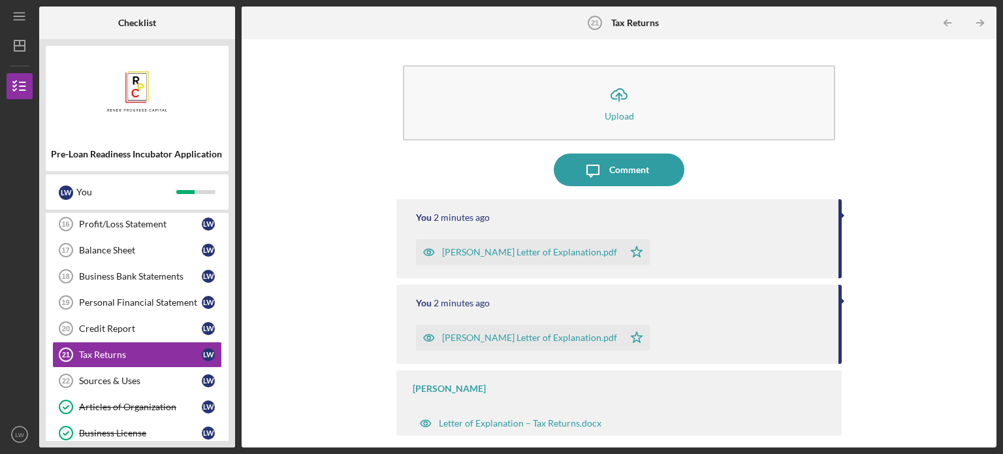
click at [535, 323] on div "[PERSON_NAME] Letter of Explanation.pdf Icon/Star" at bounding box center [536, 334] width 240 height 33
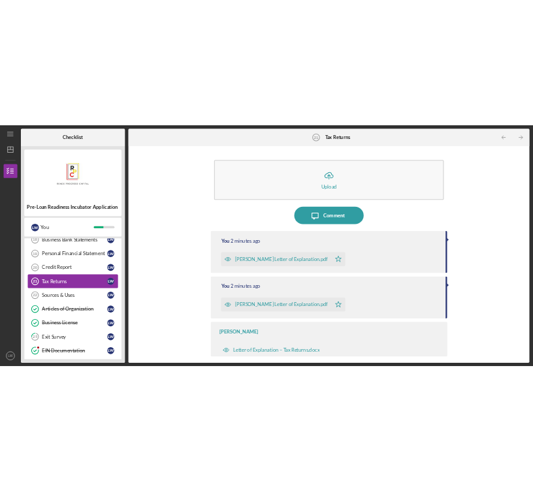
scroll to position [421, 0]
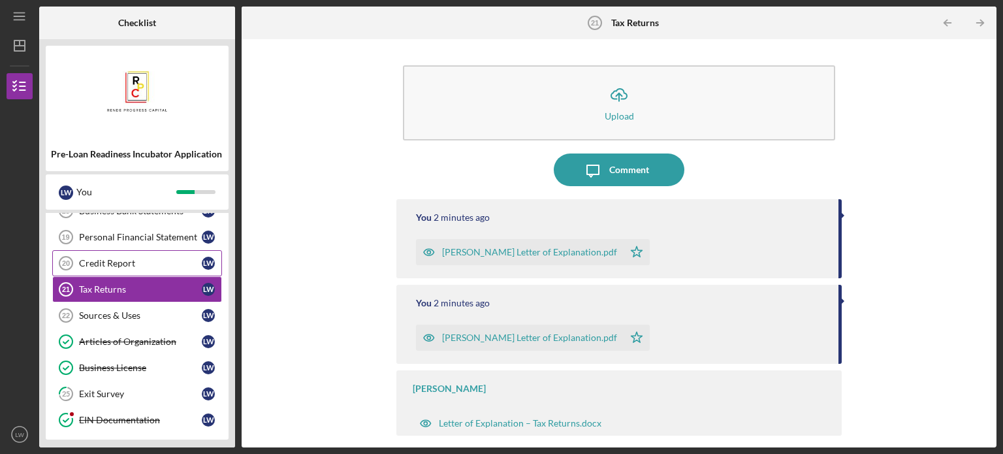
click at [146, 261] on div "Credit Report" at bounding box center [140, 263] width 123 height 10
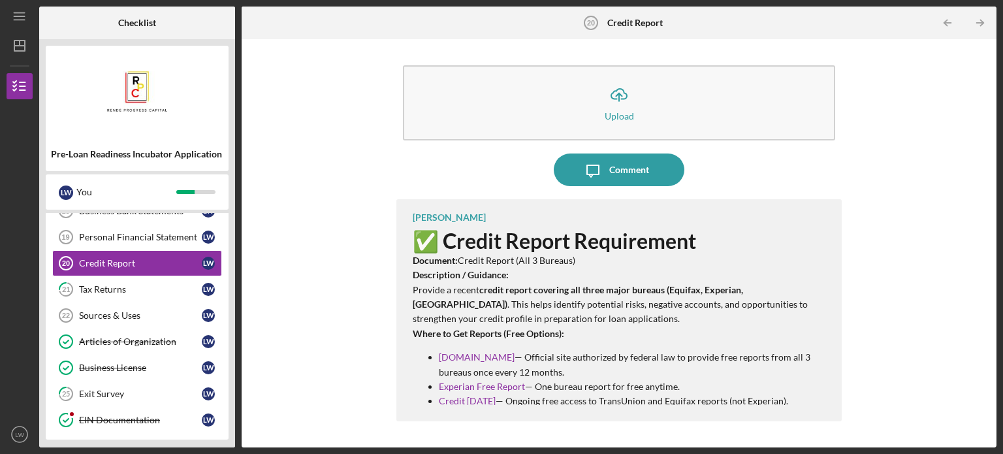
drag, startPoint x: 540, startPoint y: 355, endPoint x: 432, endPoint y: 350, distance: 107.9
click at [432, 350] on ul "[DOMAIN_NAME] — Official site authorized by federal law to provide free reports…" at bounding box center [621, 394] width 416 height 88
copy link "[DOMAIN_NAME]"
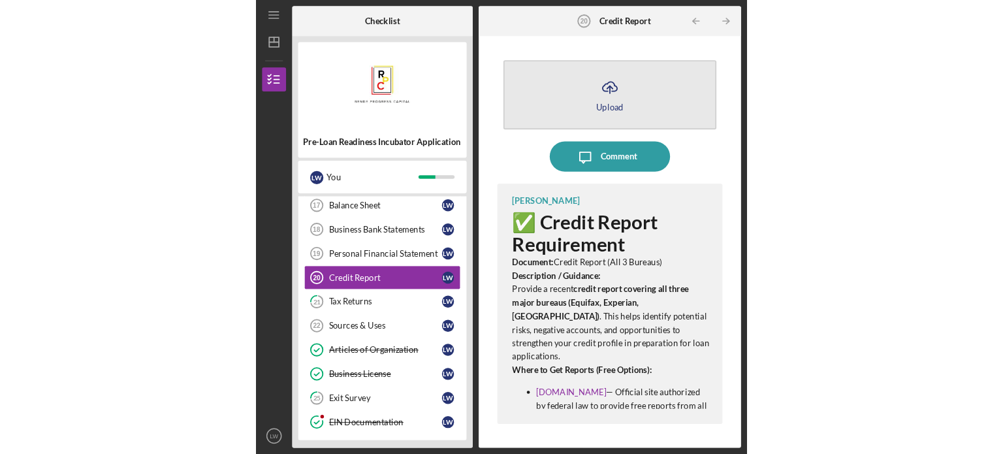
scroll to position [382, 0]
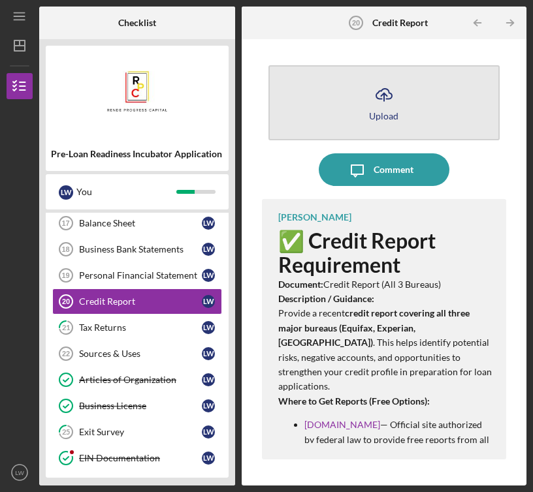
click at [387, 91] on icon "Icon/Upload" at bounding box center [384, 94] width 33 height 33
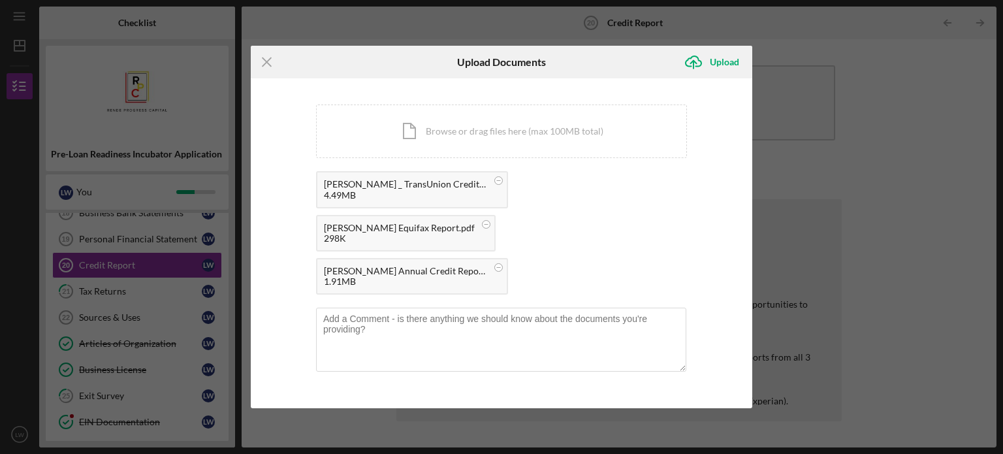
scroll to position [421, 0]
click at [726, 75] on div "Upload" at bounding box center [724, 62] width 29 height 26
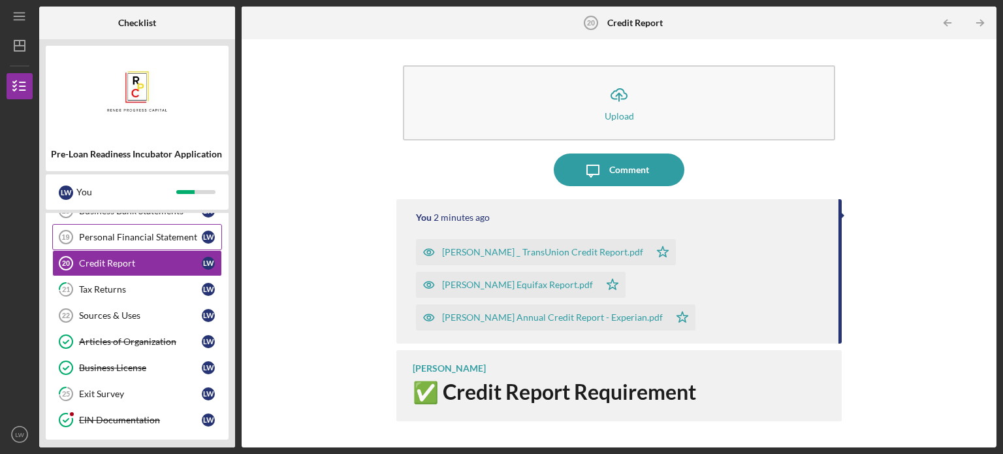
click at [122, 235] on div "Personal Financial Statement" at bounding box center [140, 237] width 123 height 10
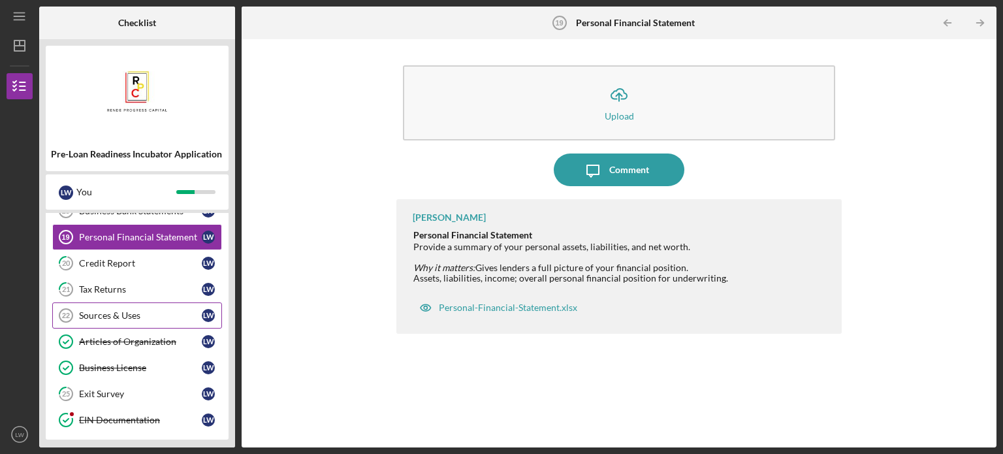
click at [123, 310] on div "Sources & Uses" at bounding box center [140, 315] width 123 height 10
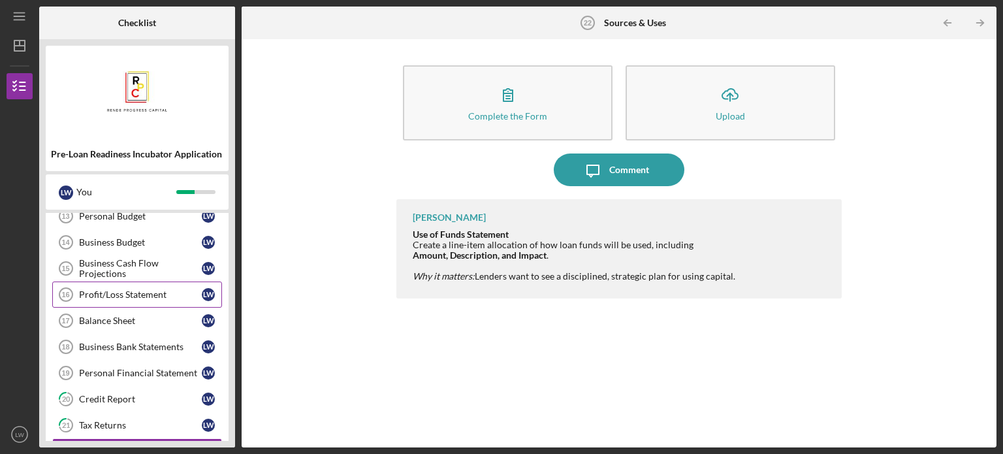
scroll to position [290, 0]
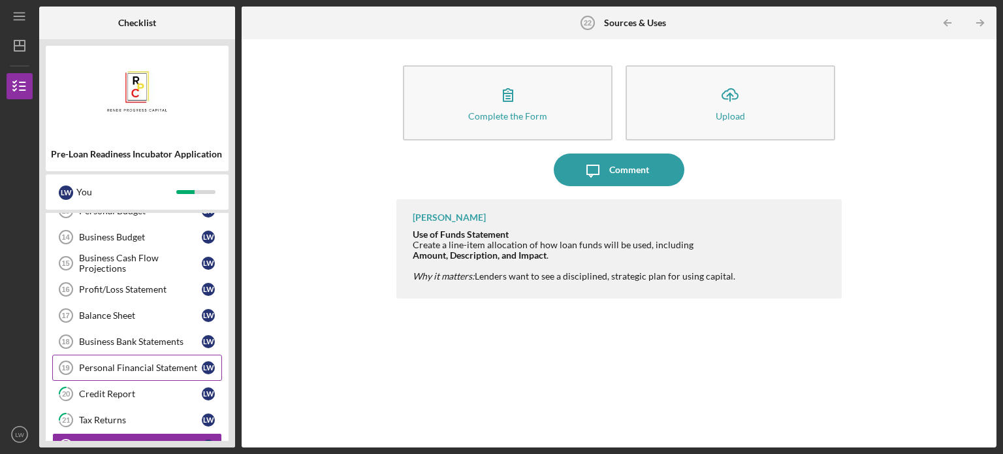
click at [163, 362] on div "Personal Financial Statement" at bounding box center [140, 367] width 123 height 10
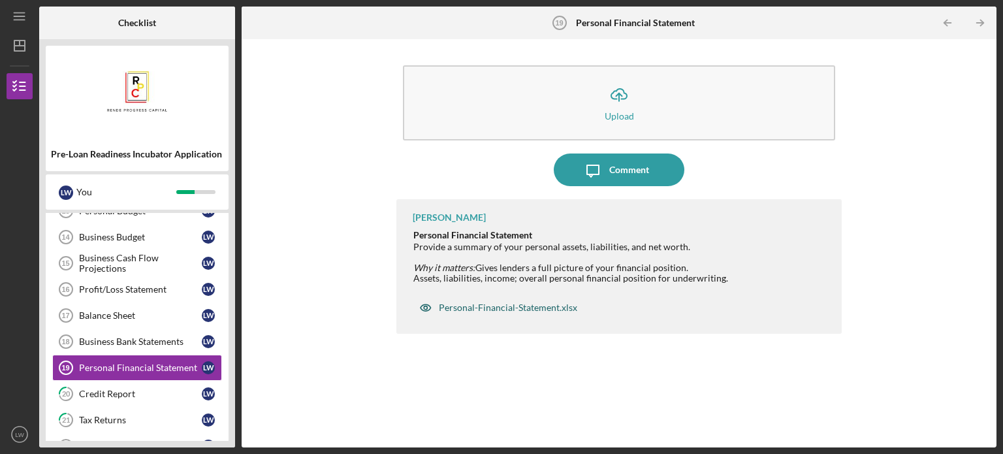
click at [490, 305] on div "Personal-Financial-Statement.xlsx" at bounding box center [508, 307] width 138 height 10
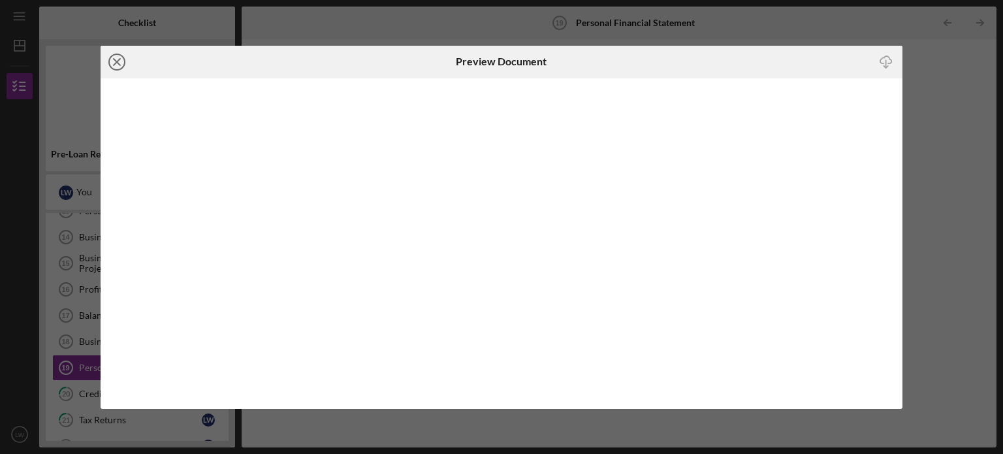
click at [116, 60] on line at bounding box center [117, 62] width 7 height 7
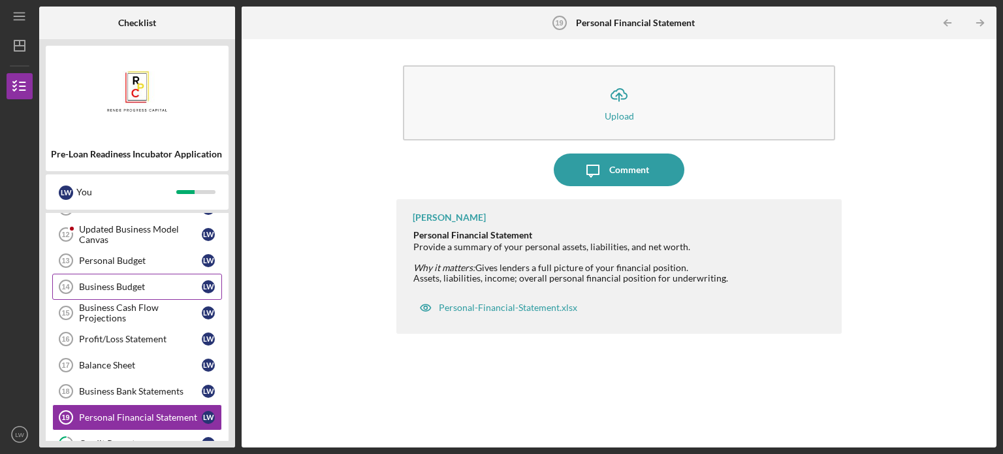
scroll to position [196, 0]
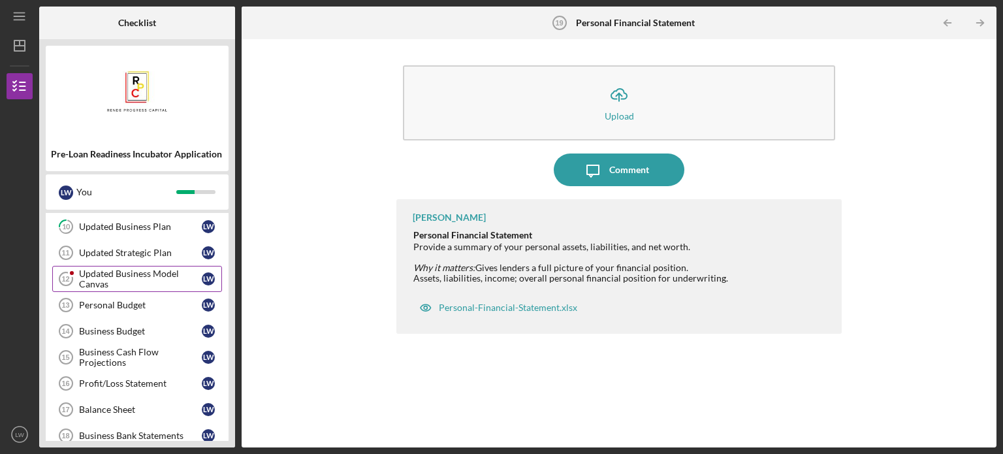
click at [142, 283] on div "Updated Business Model Canvas" at bounding box center [140, 278] width 123 height 21
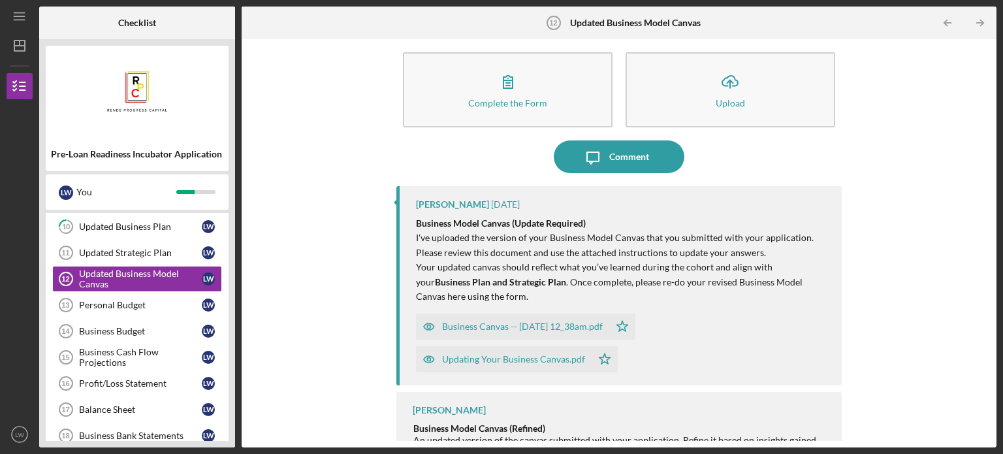
scroll to position [29, 0]
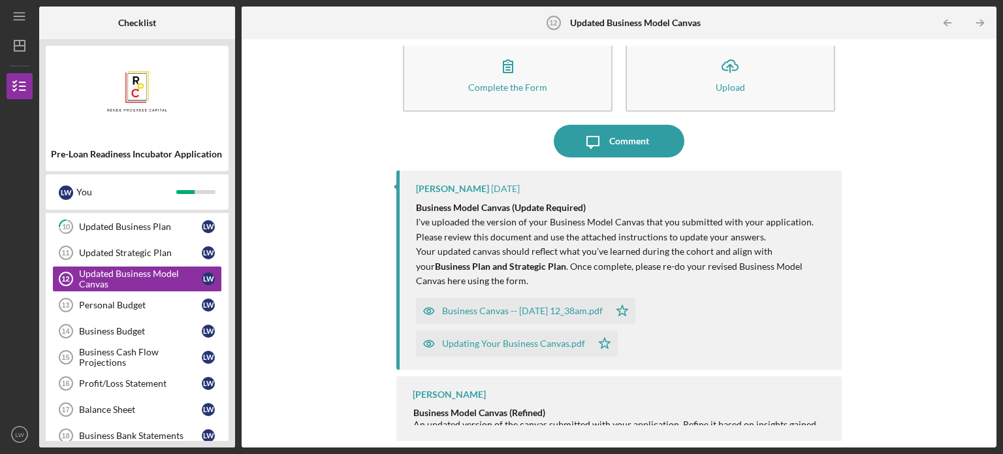
click at [497, 309] on div "Business Canvas -- [DATE] 12_38am.pdf" at bounding box center [522, 311] width 161 height 10
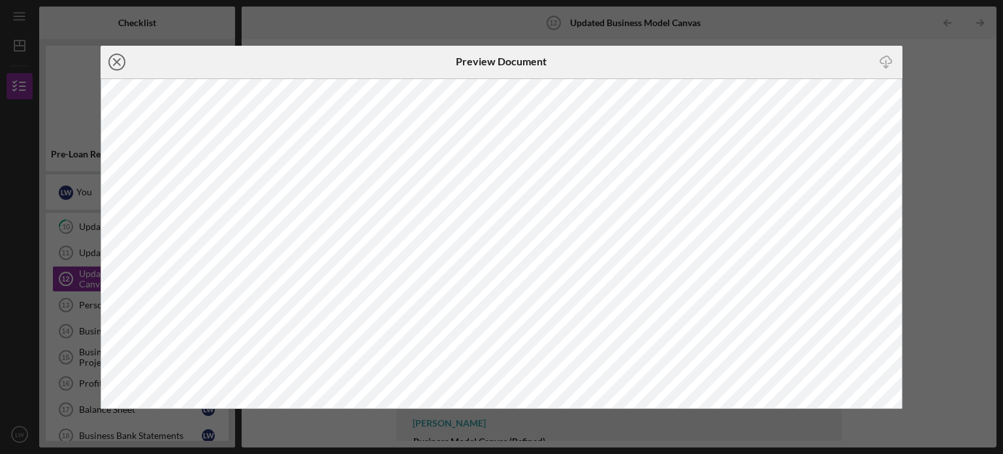
click at [111, 66] on icon "Icon/Close" at bounding box center [117, 62] width 33 height 33
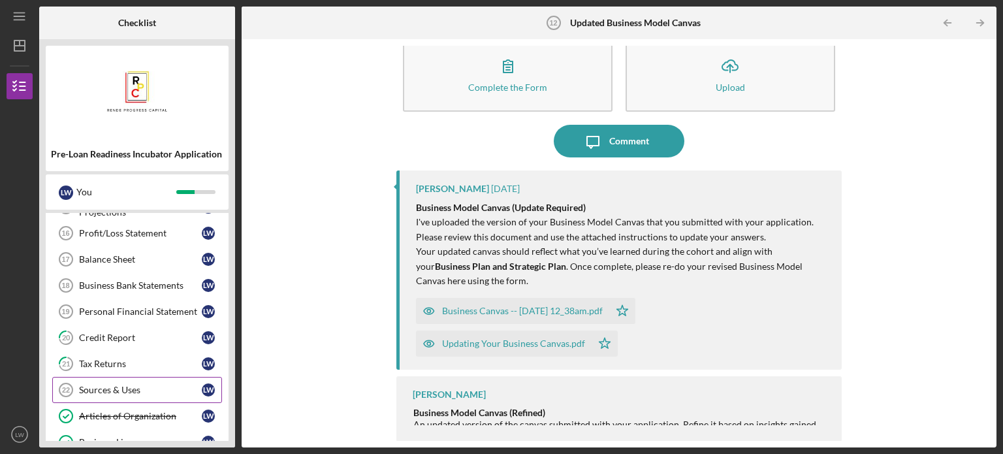
scroll to position [327, 0]
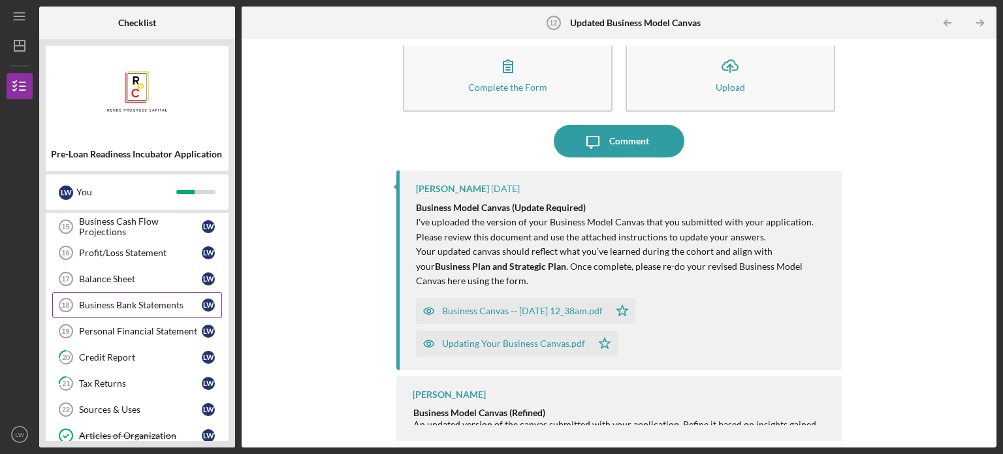
click at [147, 306] on div "Business Bank Statements" at bounding box center [140, 305] width 123 height 10
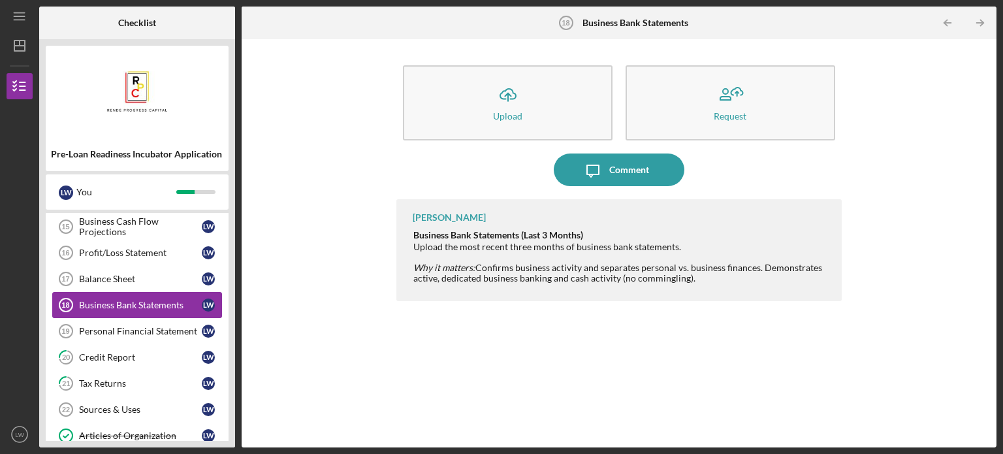
click at [133, 308] on link "Business Bank Statements 18 Business Bank Statements [PERSON_NAME]" at bounding box center [137, 305] width 170 height 26
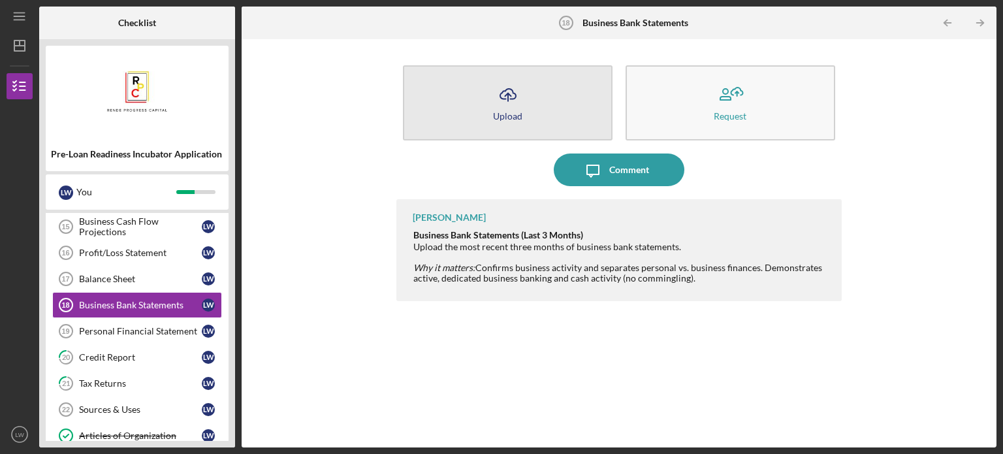
click at [505, 97] on icon "Icon/Upload" at bounding box center [508, 94] width 33 height 33
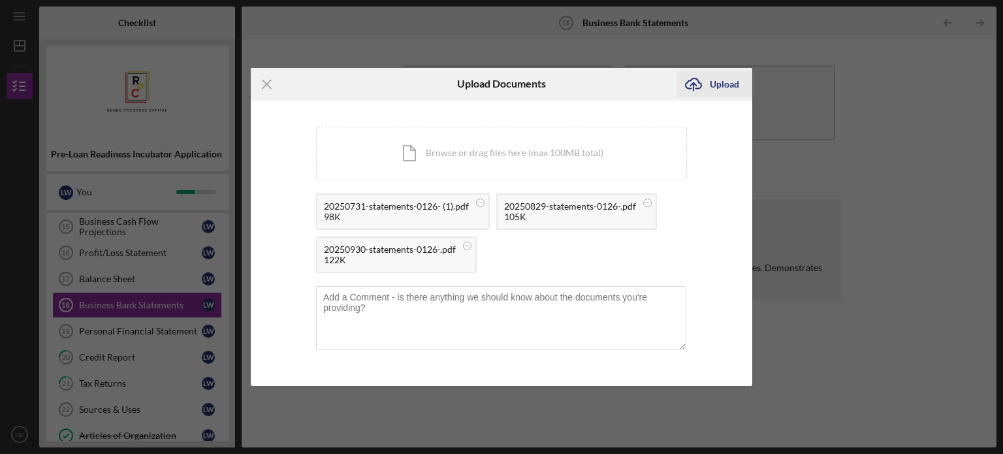
click at [721, 85] on div "Upload" at bounding box center [724, 84] width 29 height 26
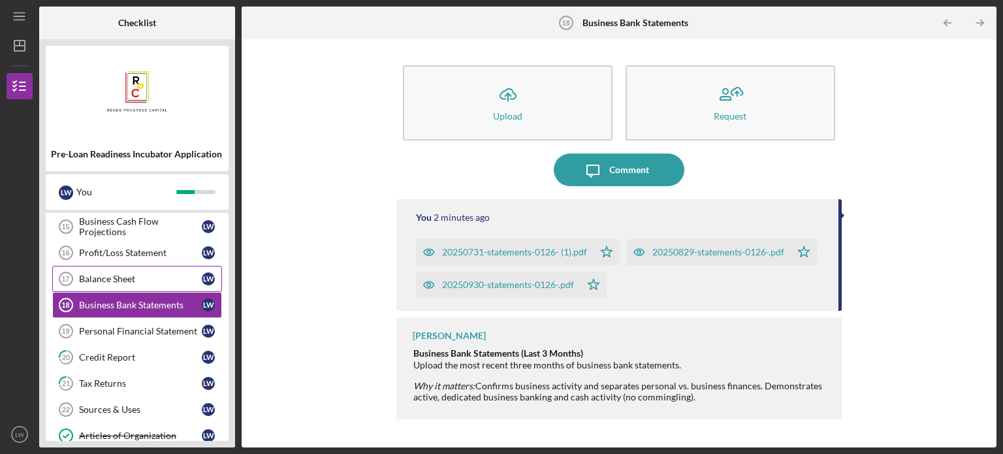
click at [144, 269] on link "Balance Sheet 17 Balance Sheet [PERSON_NAME]" at bounding box center [137, 279] width 170 height 26
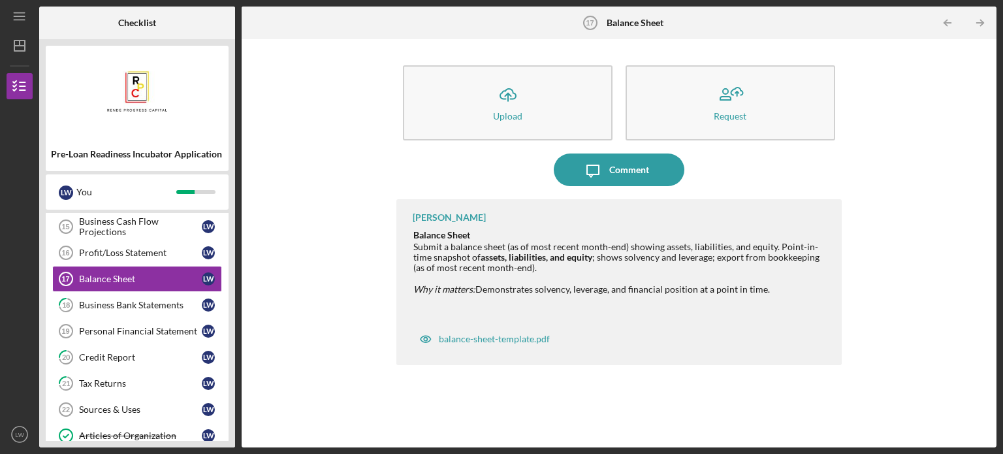
click at [342, 170] on div "Icon/Upload Upload Request Icon/Message Comment [PERSON_NAME] Balance Sheet Sub…" at bounding box center [619, 243] width 742 height 395
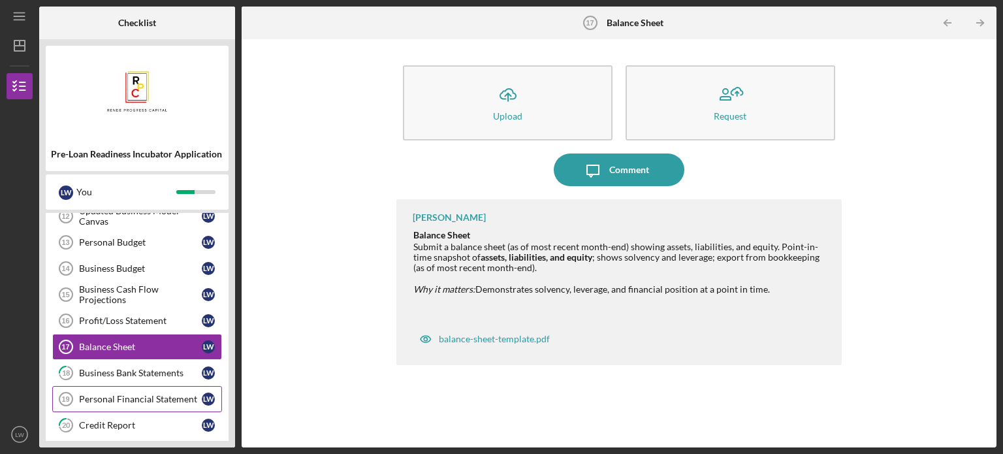
scroll to position [421, 0]
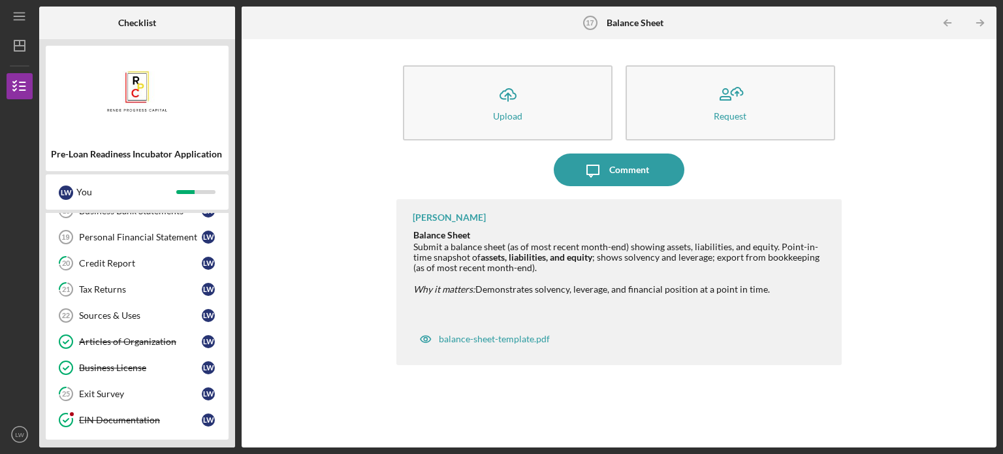
drag, startPoint x: 231, startPoint y: 360, endPoint x: 231, endPoint y: 340, distance: 19.6
click at [231, 340] on div "Pre-Loan Readiness Incubator Application [PERSON_NAME] You Icon/Expander Intere…" at bounding box center [137, 243] width 196 height 408
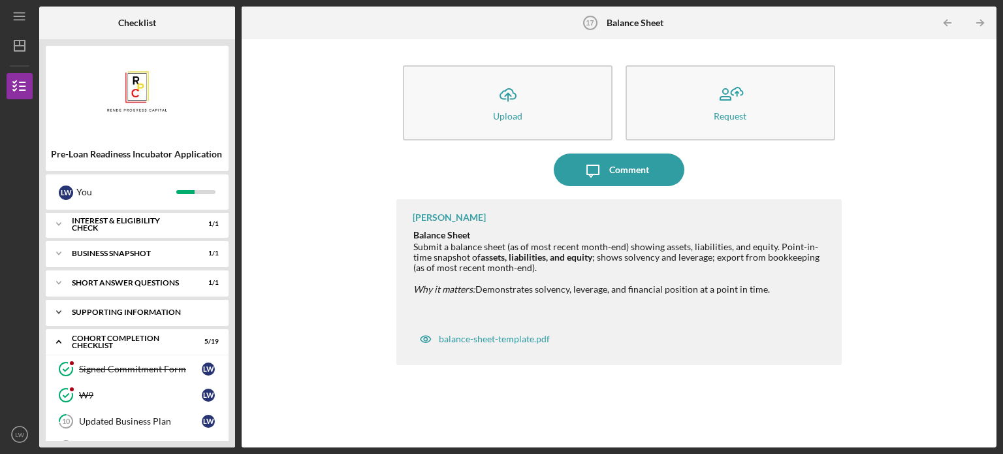
scroll to position [0, 0]
